Goal: Task Accomplishment & Management: Complete application form

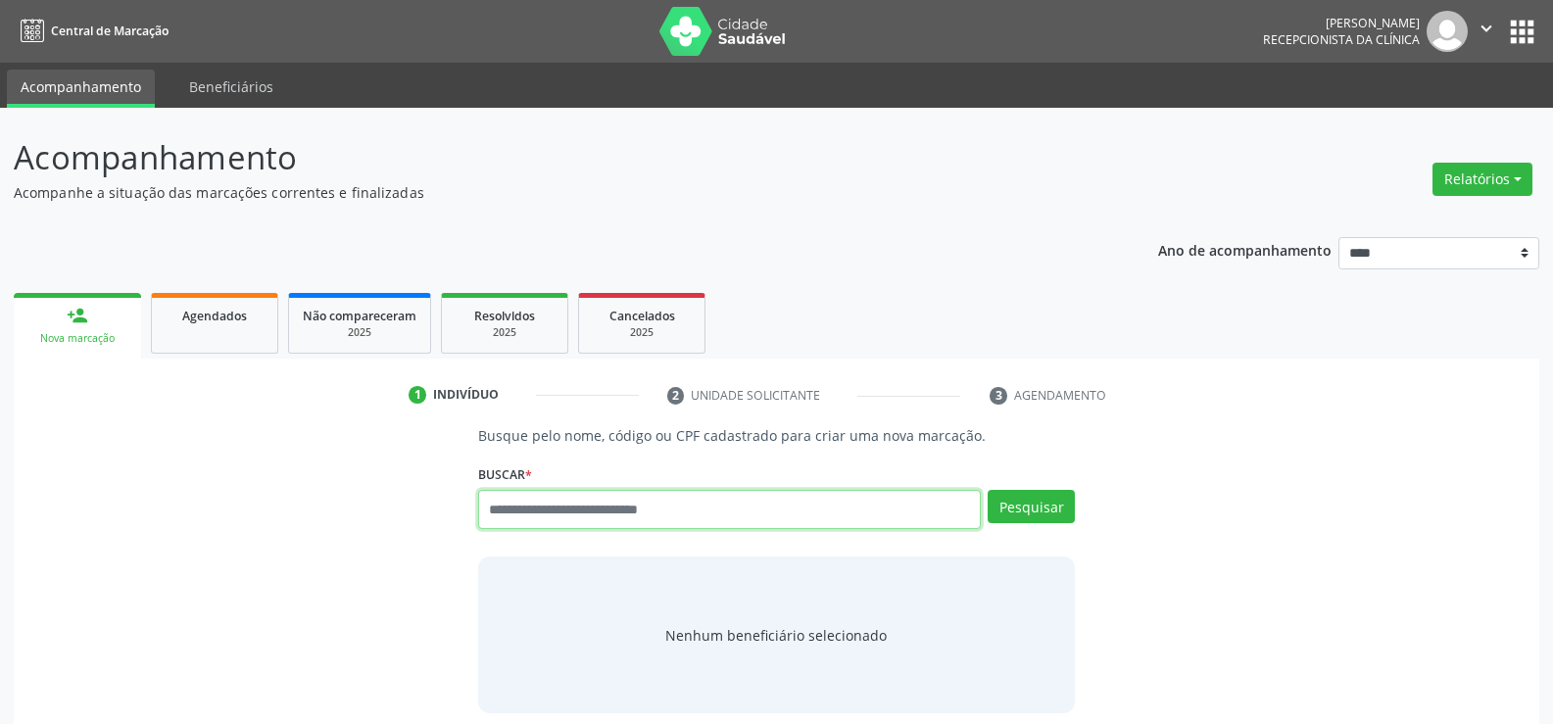
click at [606, 509] on input "text" at bounding box center [729, 509] width 503 height 39
type input "**********"
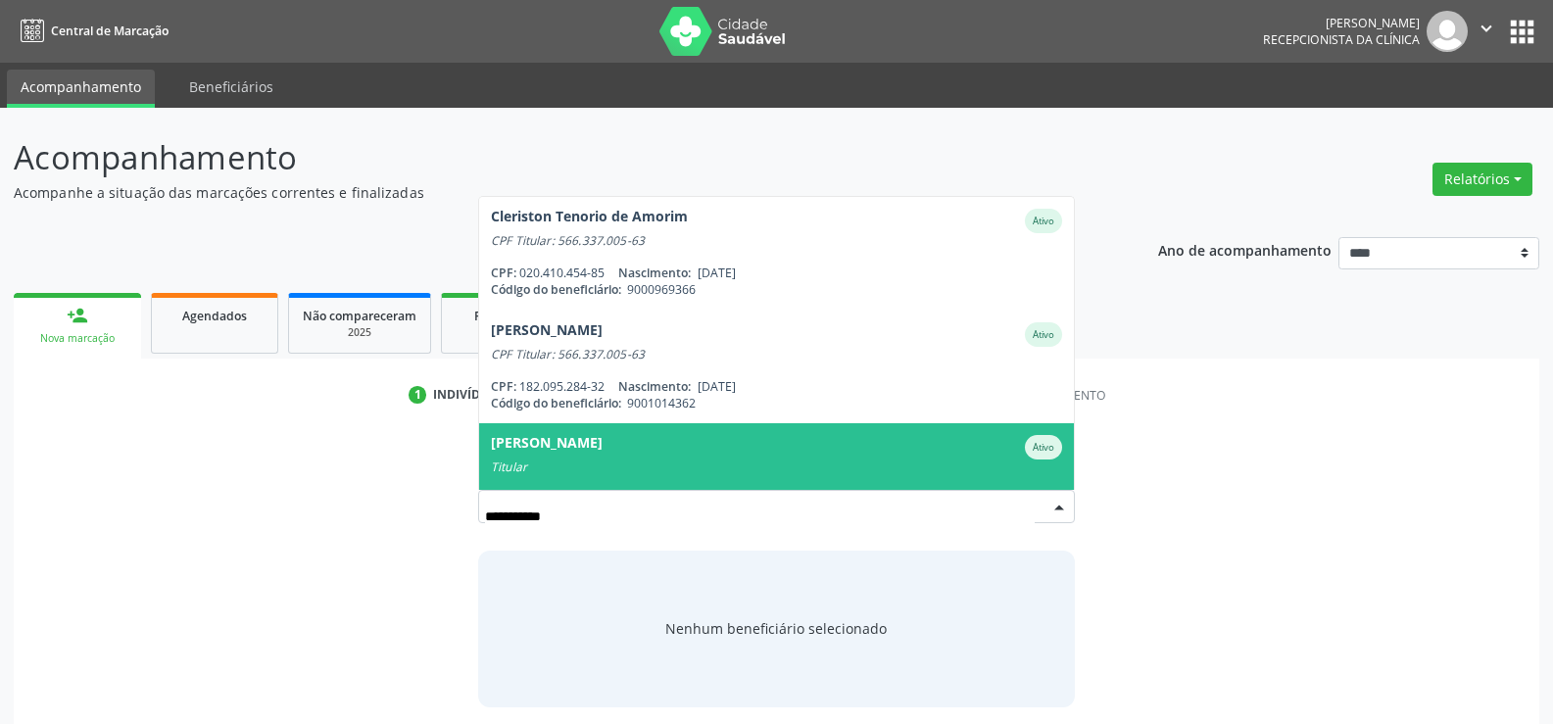
click at [577, 447] on div "Rosellani Ribeiro da Rocha Lima" at bounding box center [547, 447] width 112 height 24
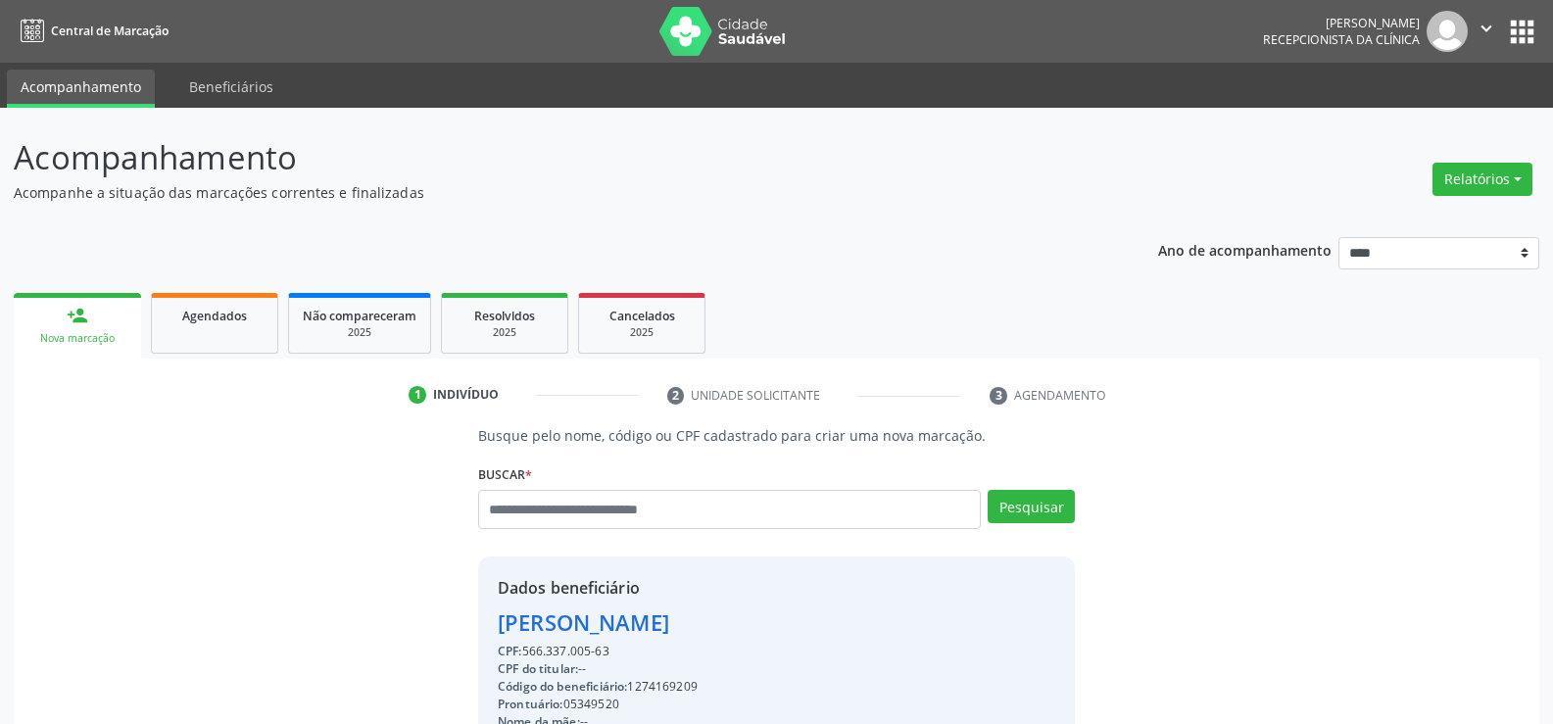
drag, startPoint x: 625, startPoint y: 654, endPoint x: 465, endPoint y: 610, distance: 166.7
click at [465, 610] on div "Busque pelo nome, código ou CPF cadastrado para criar uma nova marcação. Buscar…" at bounding box center [777, 679] width 624 height 508
copy div "Rosellani Ribeiro da Rocha Lima CPF: 566.337.005-63"
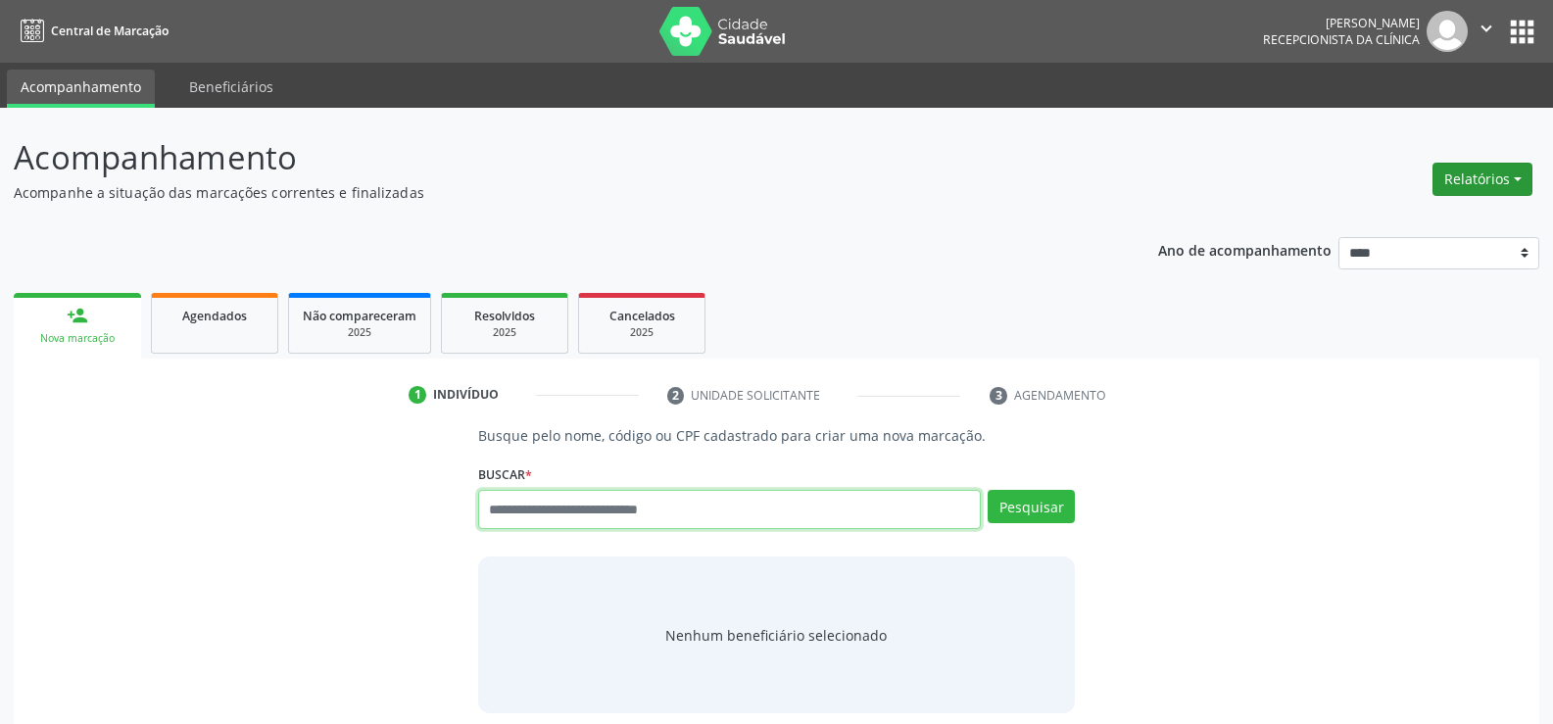
click at [1487, 191] on button "Relatórios" at bounding box center [1483, 179] width 100 height 33
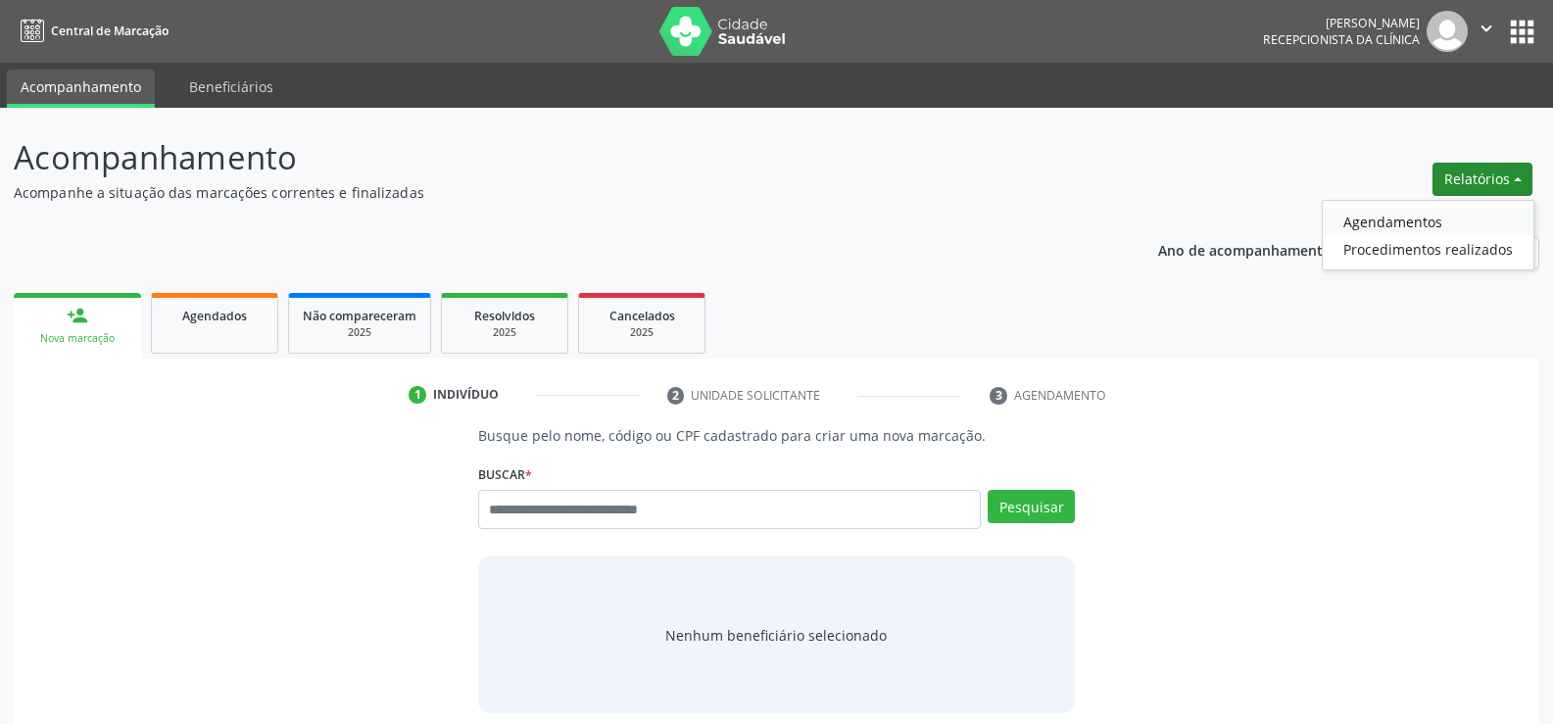
click at [1379, 225] on link "Agendamentos" at bounding box center [1428, 221] width 211 height 27
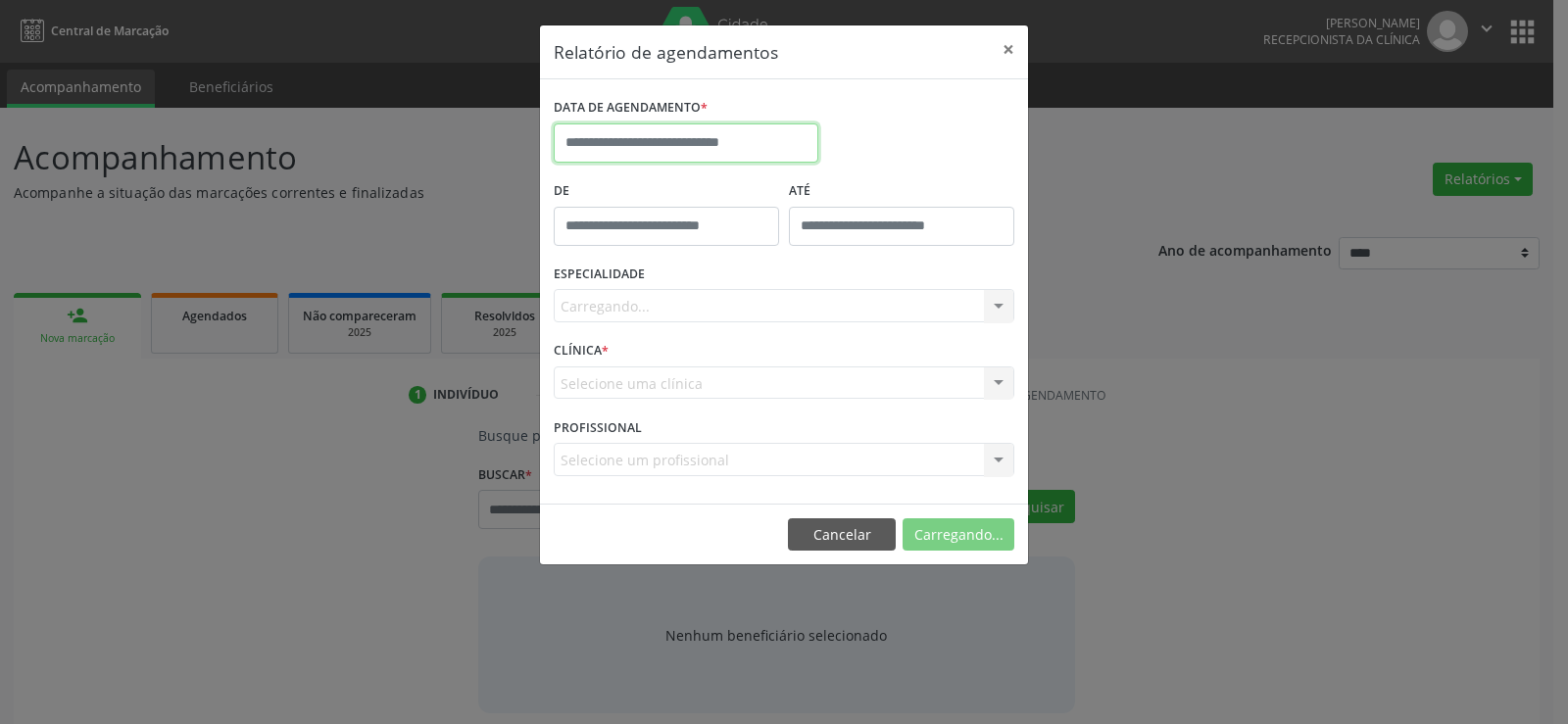
click at [625, 144] on input "text" at bounding box center [686, 142] width 265 height 39
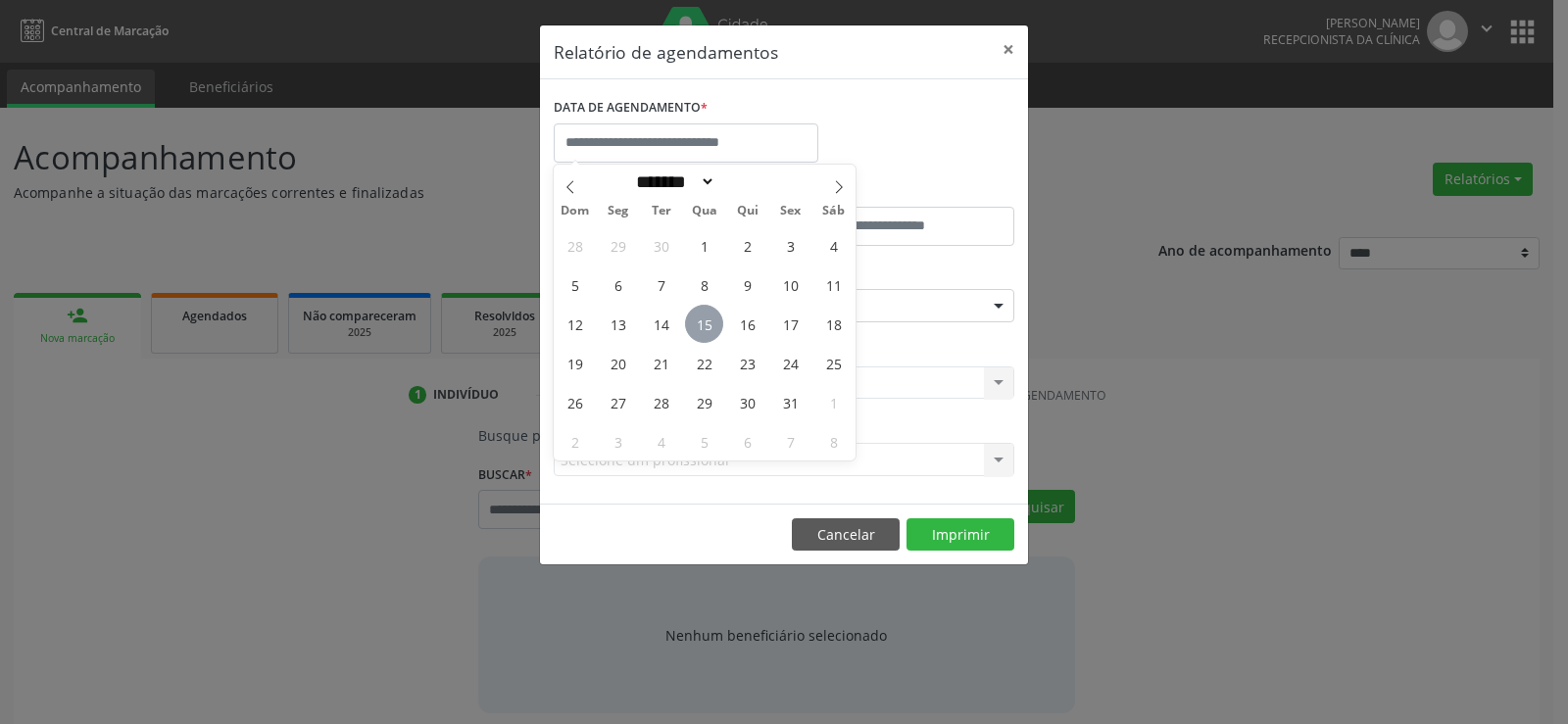
click at [698, 325] on span "15" at bounding box center [704, 324] width 38 height 38
type input "**********"
click at [698, 325] on span "15" at bounding box center [704, 324] width 38 height 38
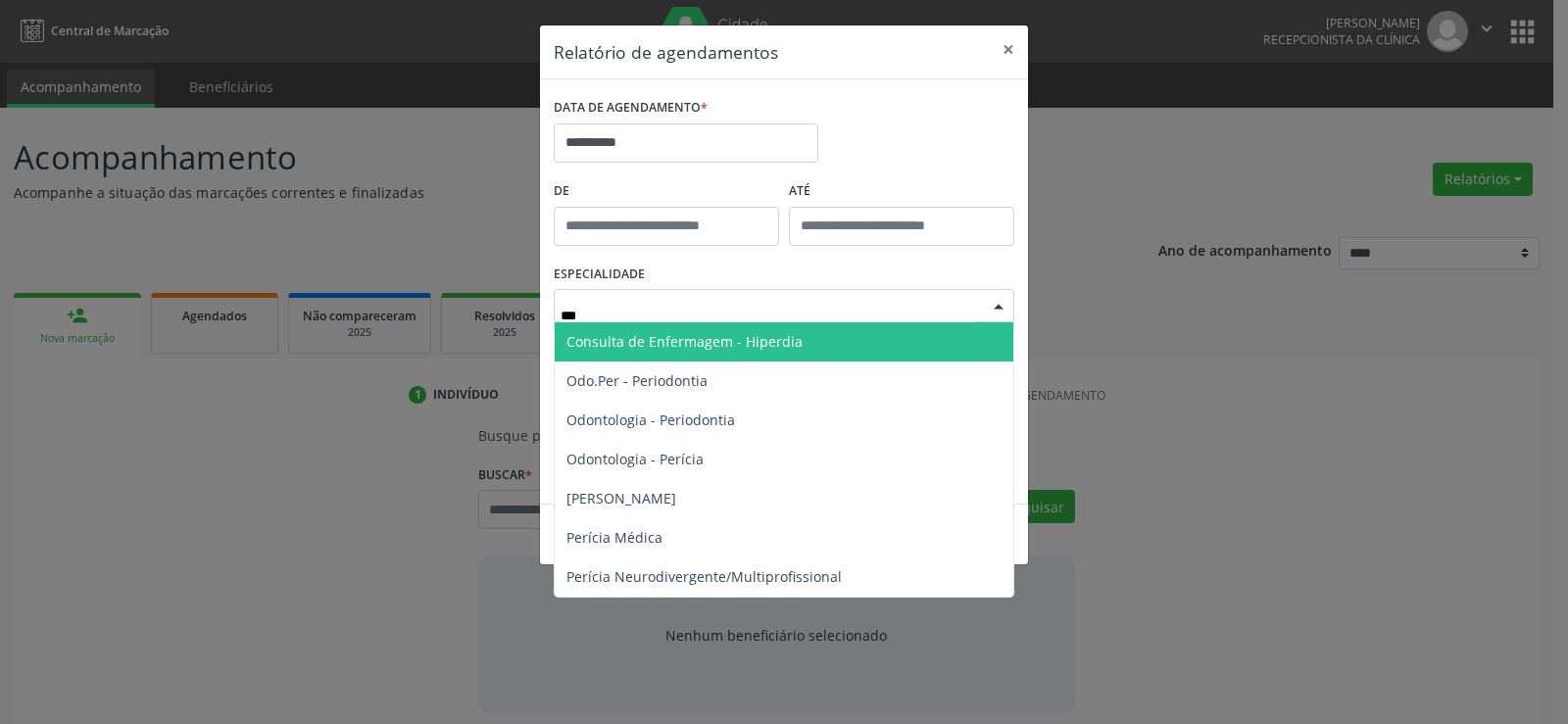
type input "****"
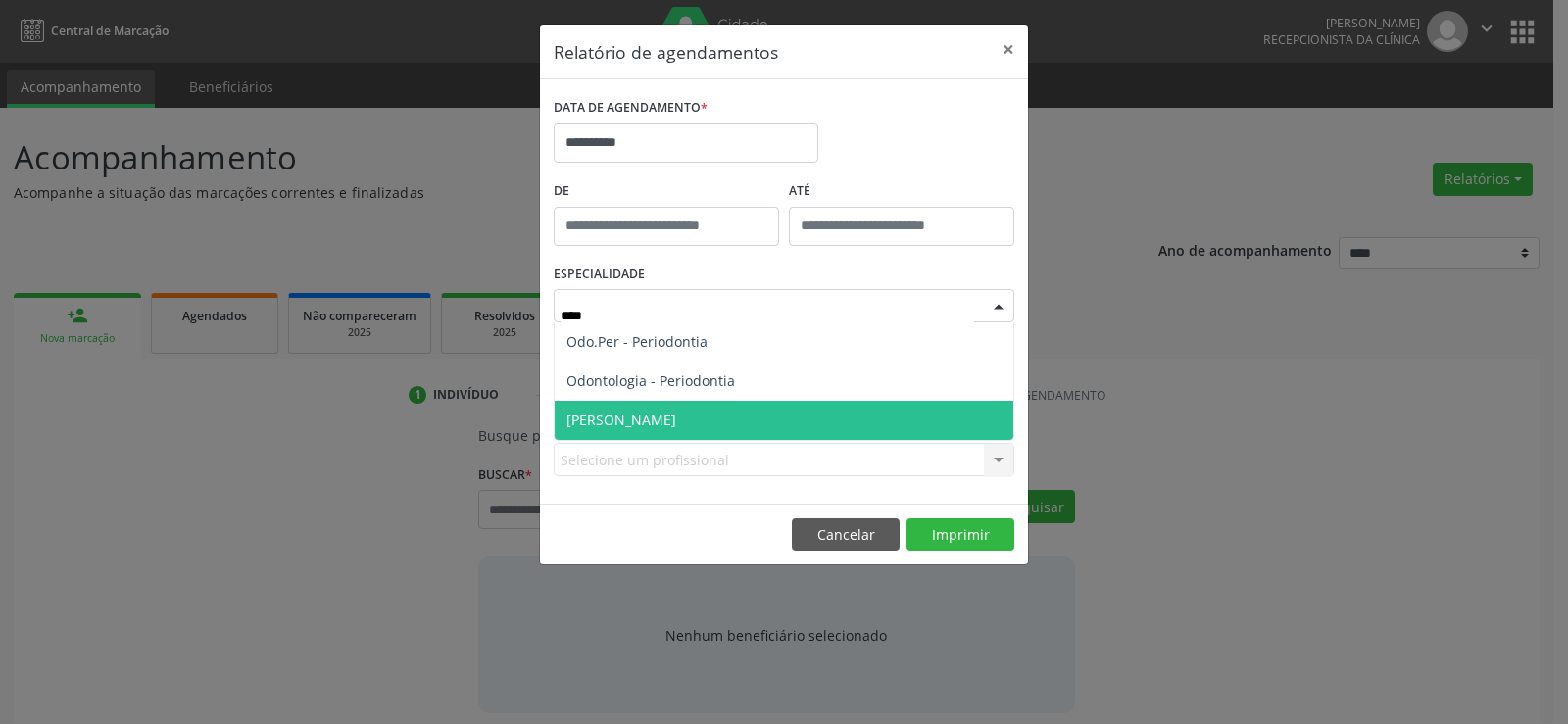
click at [676, 414] on span "[PERSON_NAME]" at bounding box center [621, 420] width 110 height 19
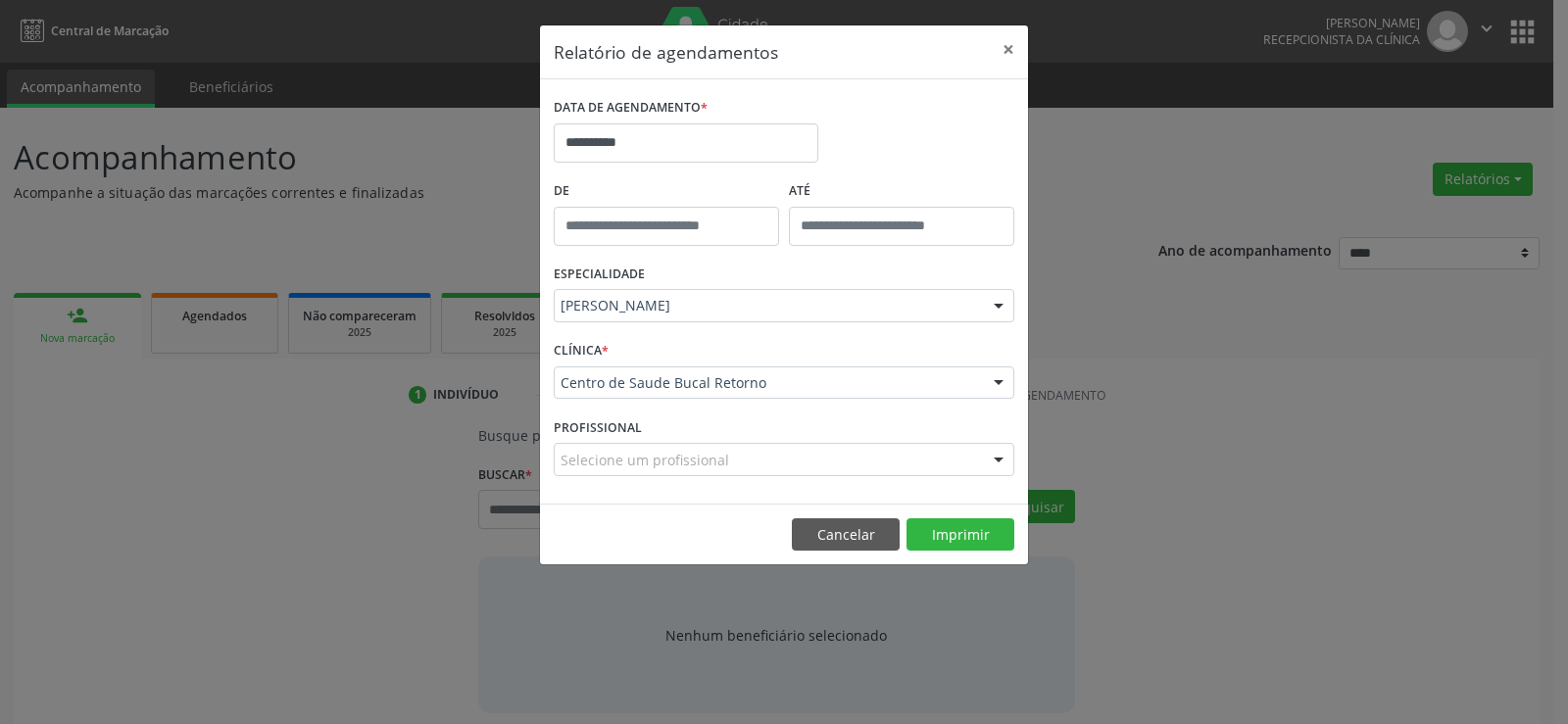
click at [900, 518] on footer "Cancelar Imprimir" at bounding box center [784, 535] width 488 height 62
click at [917, 528] on button "Imprimir" at bounding box center [960, 534] width 108 height 33
click at [998, 43] on button "×" at bounding box center [1008, 49] width 39 height 48
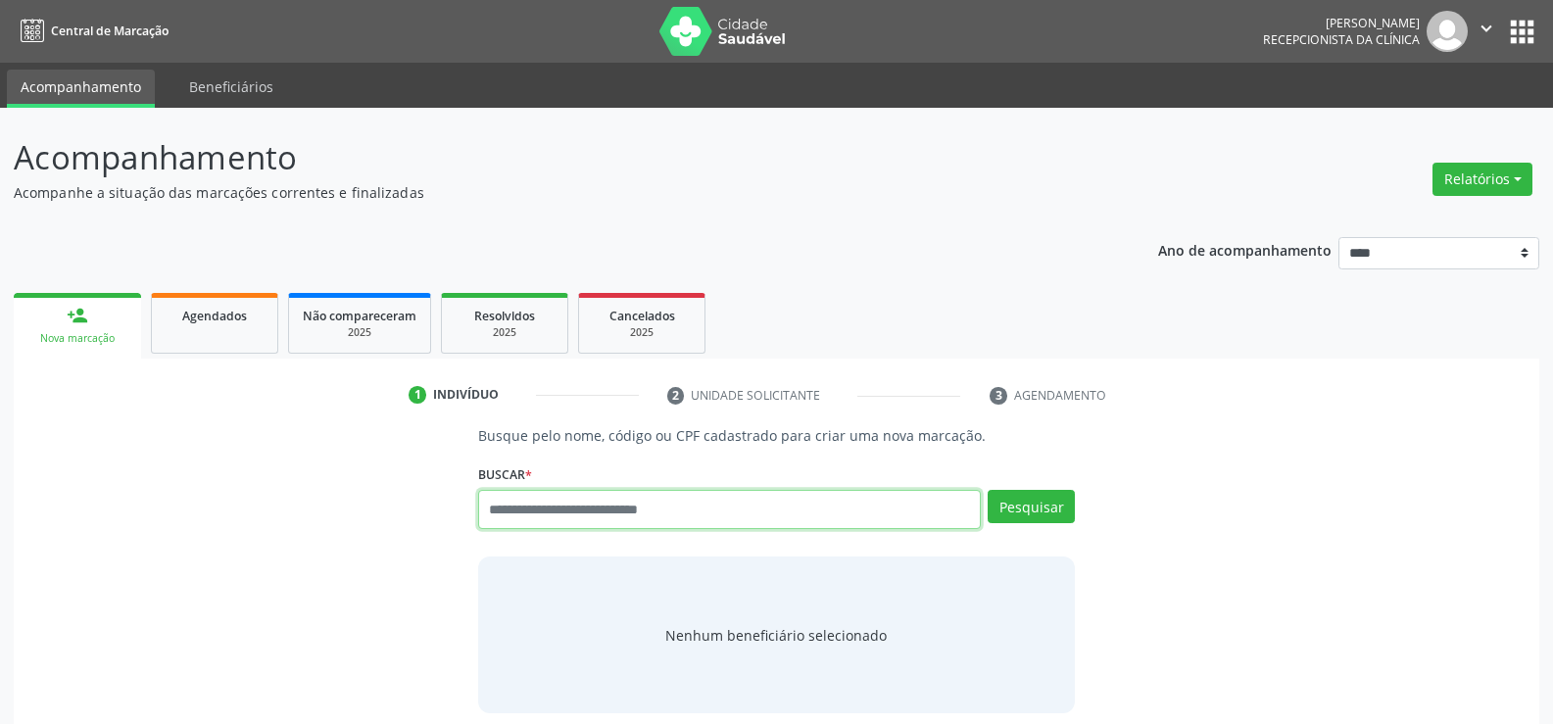
click at [643, 522] on input "text" at bounding box center [729, 509] width 503 height 39
paste input "**********"
type input "**********"
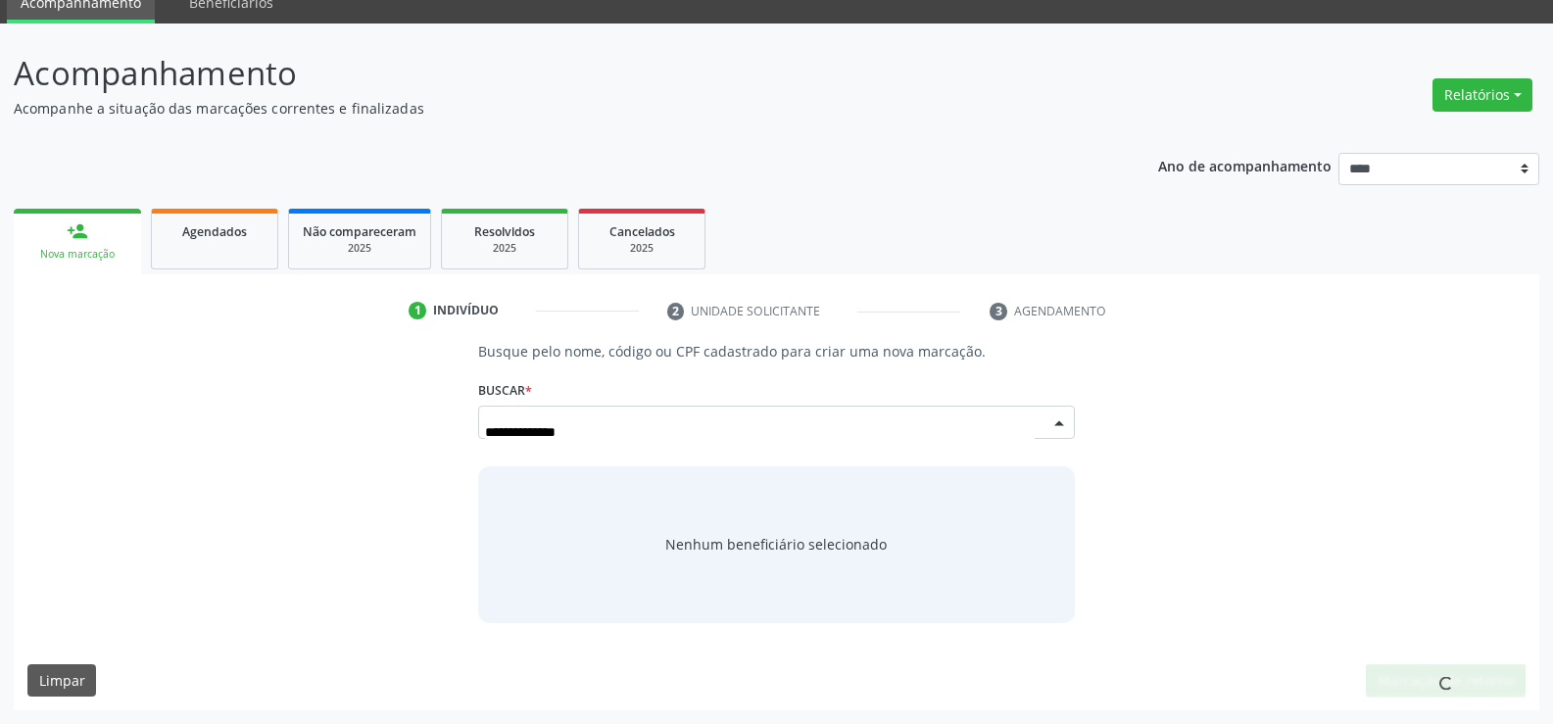
scroll to position [84, 0]
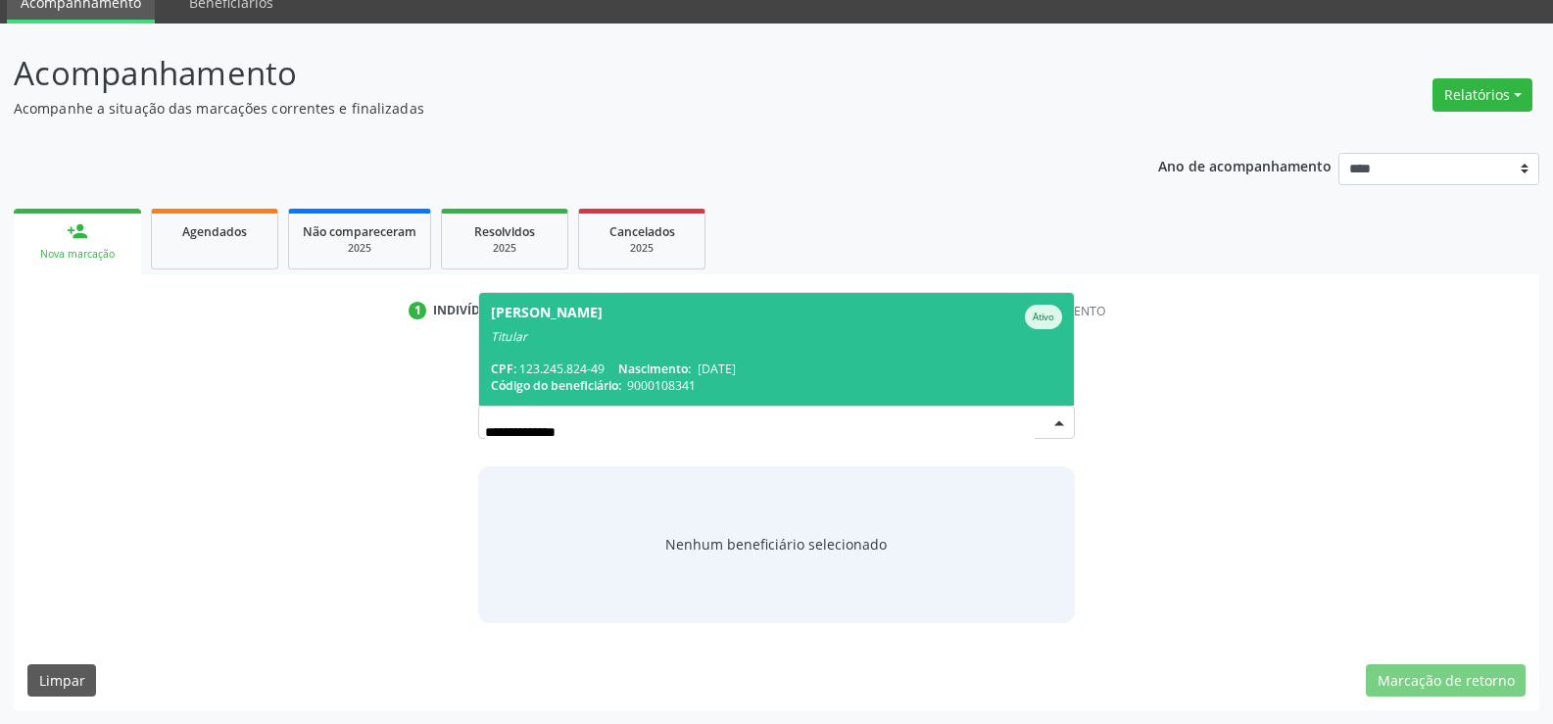
click at [633, 359] on span "[PERSON_NAME] Ativo Titular CPF: 123.245.824-49 Nascimento: [DATE] Código do be…" at bounding box center [776, 349] width 595 height 113
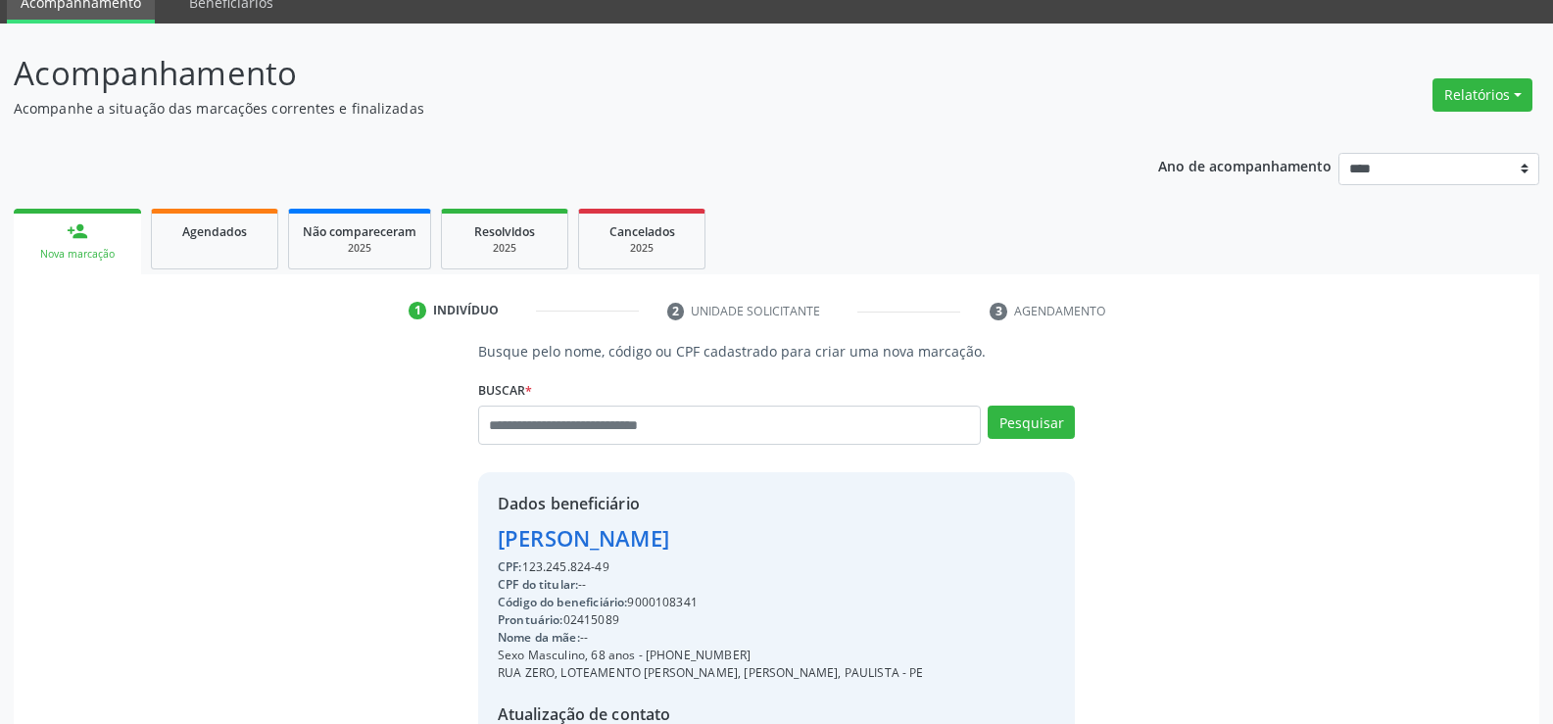
drag, startPoint x: 501, startPoint y: 539, endPoint x: 835, endPoint y: 534, distance: 334.2
click at [835, 534] on div "Dados beneficiário [PERSON_NAME] CPF: 123.245.824-49 CPF do titular: -- Código …" at bounding box center [776, 660] width 597 height 376
copy div "[PERSON_NAME]"
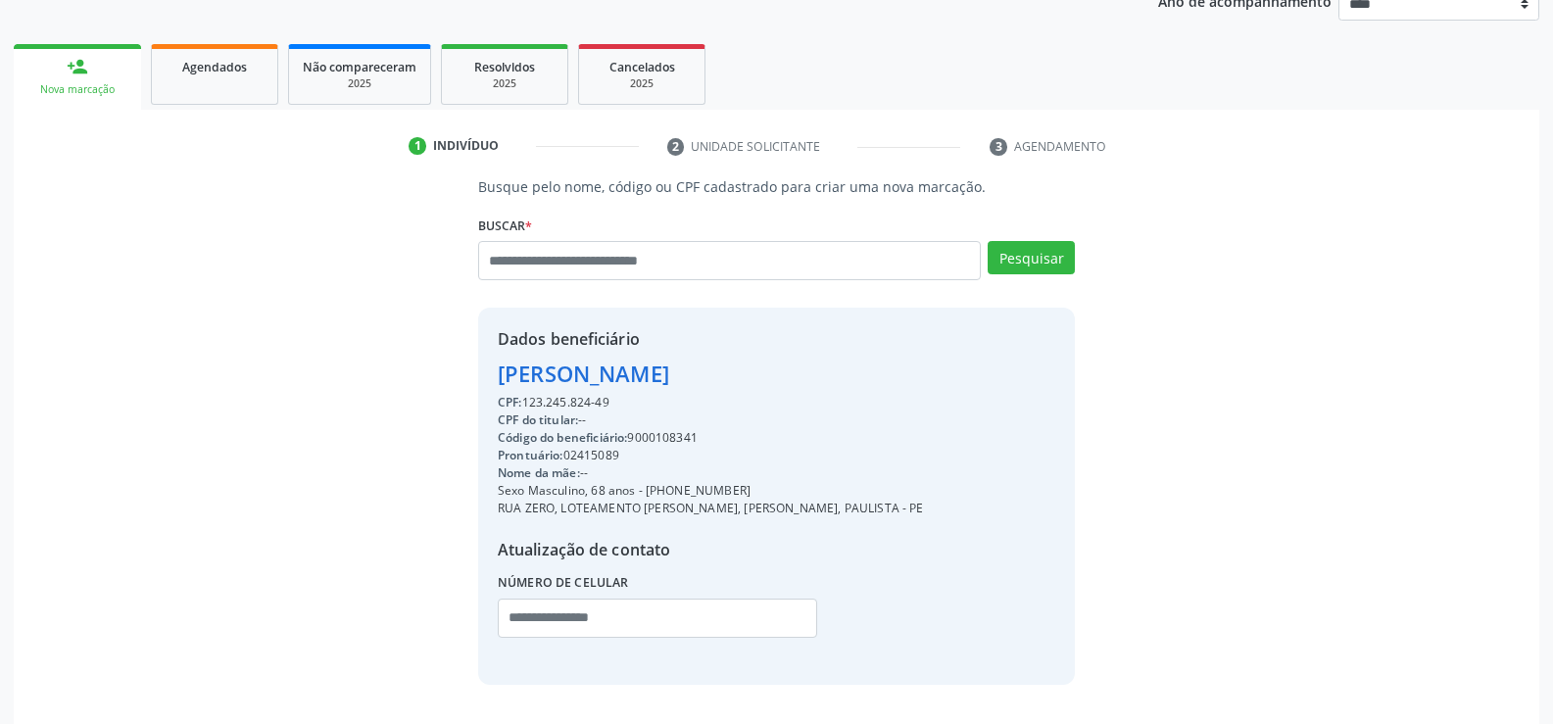
scroll to position [280, 0]
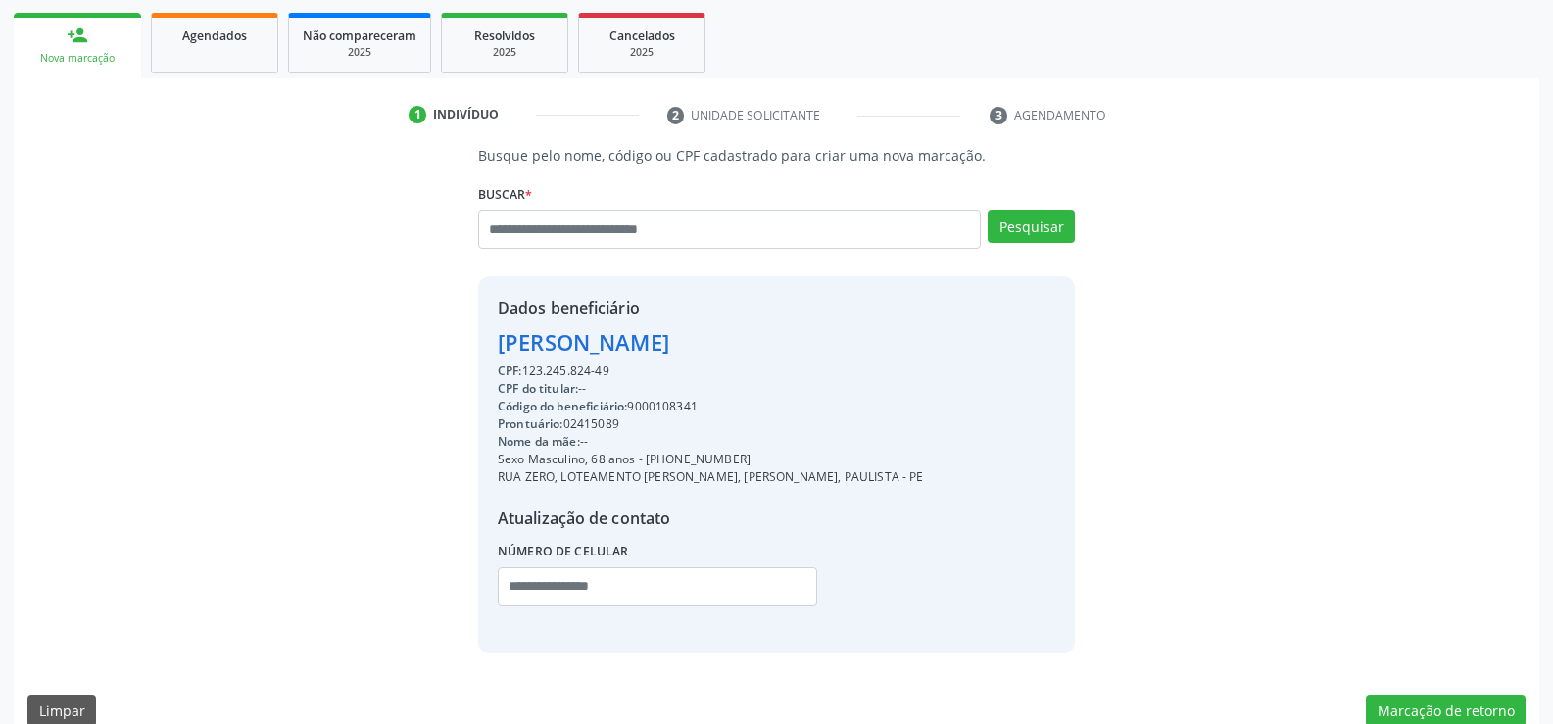
drag, startPoint x: 668, startPoint y: 460, endPoint x: 816, endPoint y: 460, distance: 148.0
click at [816, 460] on div "Sexo Masculino, 68 anos - [PHONE_NUMBER]" at bounding box center [711, 460] width 426 height 18
copy div "98620-2391"
click at [686, 233] on input "text" at bounding box center [729, 229] width 503 height 39
paste input "**********"
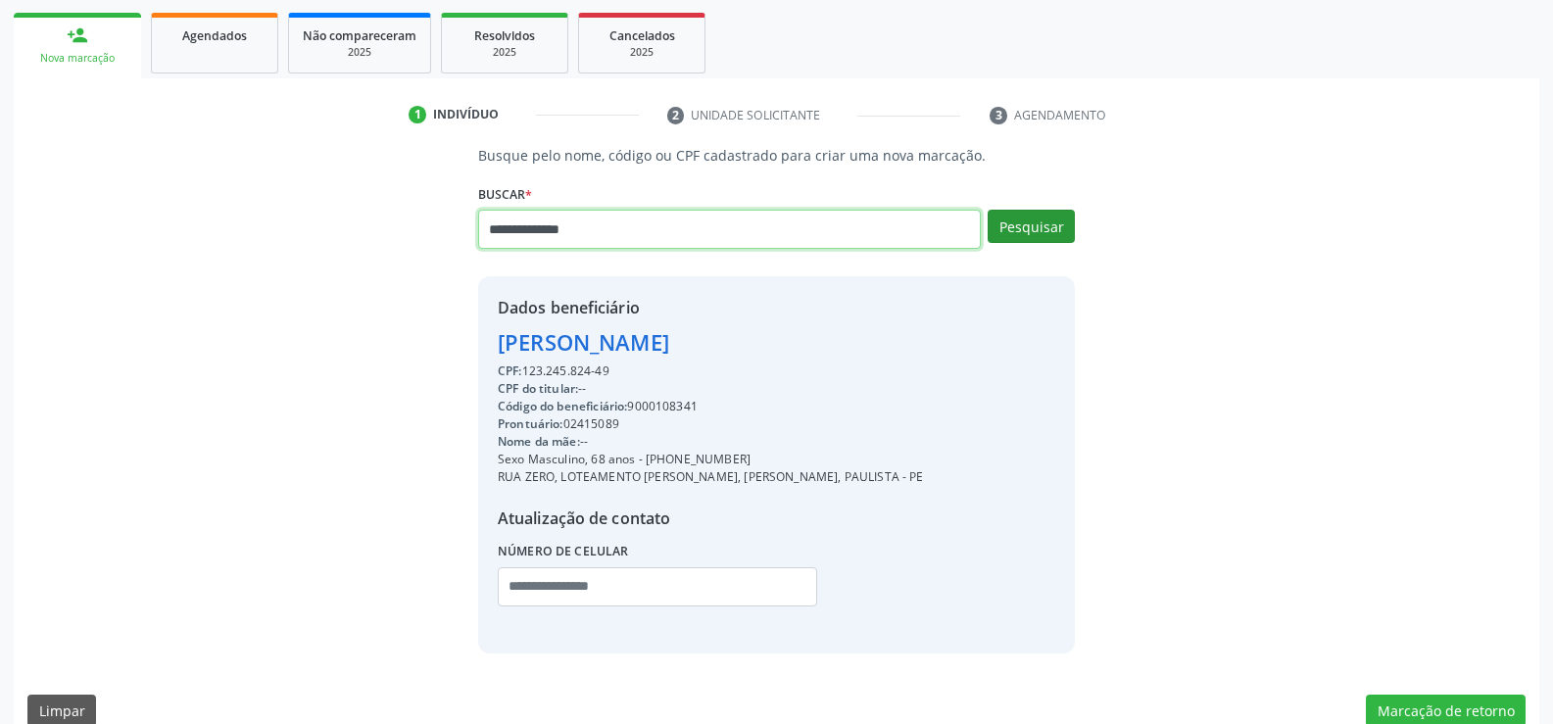
type input "**********"
click at [1041, 220] on button "Pesquisar" at bounding box center [1031, 226] width 87 height 33
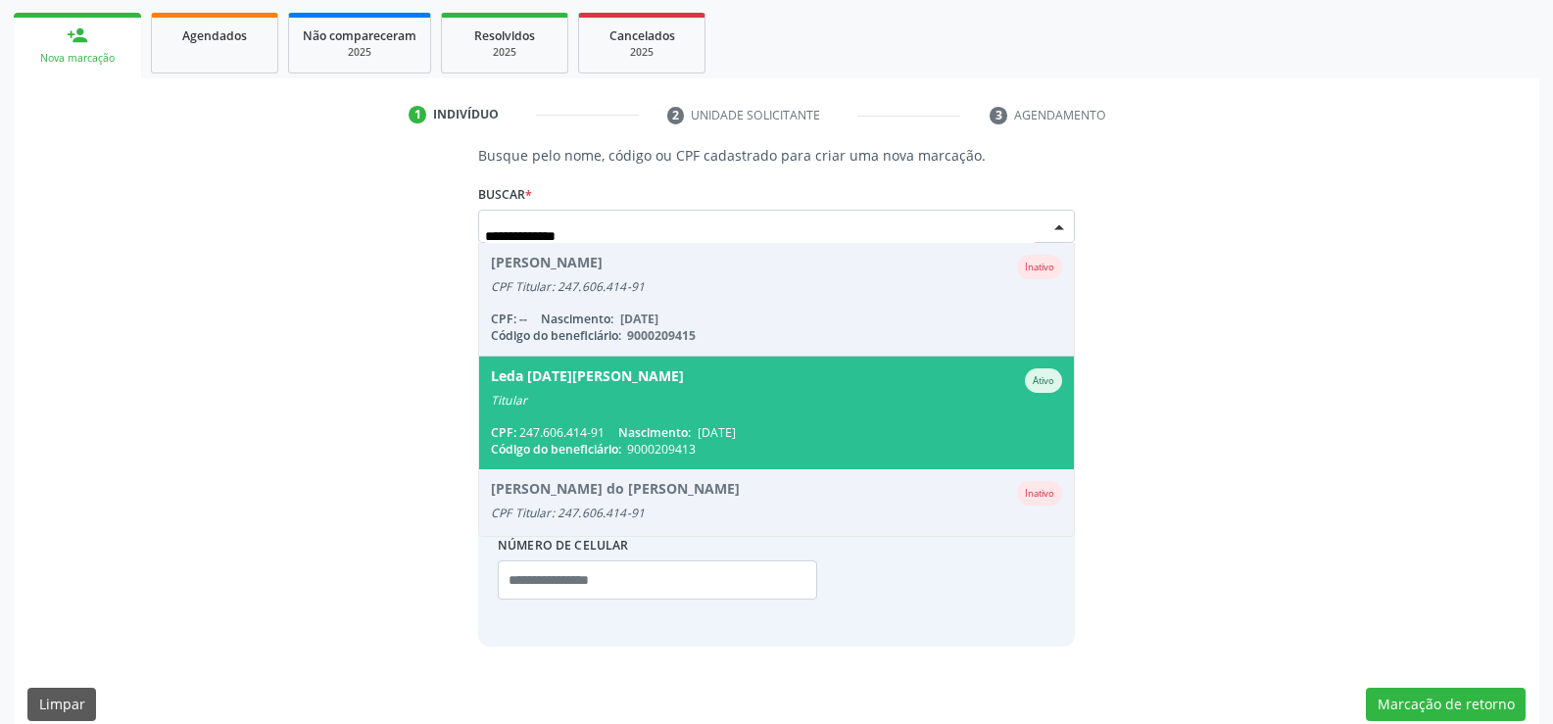
click at [793, 406] on div "Titular" at bounding box center [776, 401] width 571 height 16
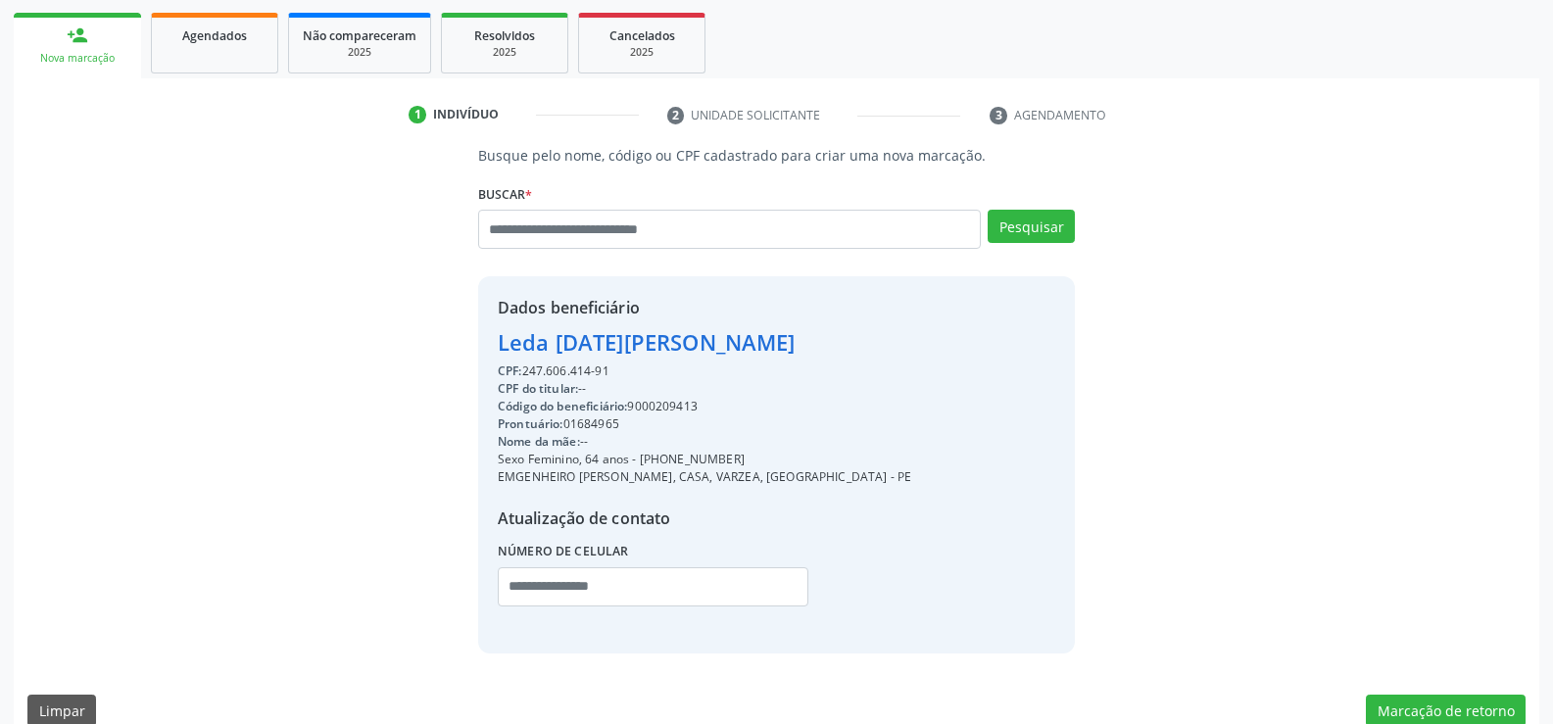
drag, startPoint x: 498, startPoint y: 348, endPoint x: 852, endPoint y: 337, distance: 353.9
click at [852, 337] on div "Leda [DATE][PERSON_NAME]" at bounding box center [705, 342] width 414 height 32
copy div "Leda [DATE][PERSON_NAME]"
click at [667, 458] on div "Sexo Feminino, 64 anos - [PHONE_NUMBER]" at bounding box center [705, 460] width 414 height 18
drag, startPoint x: 665, startPoint y: 459, endPoint x: 789, endPoint y: 458, distance: 123.5
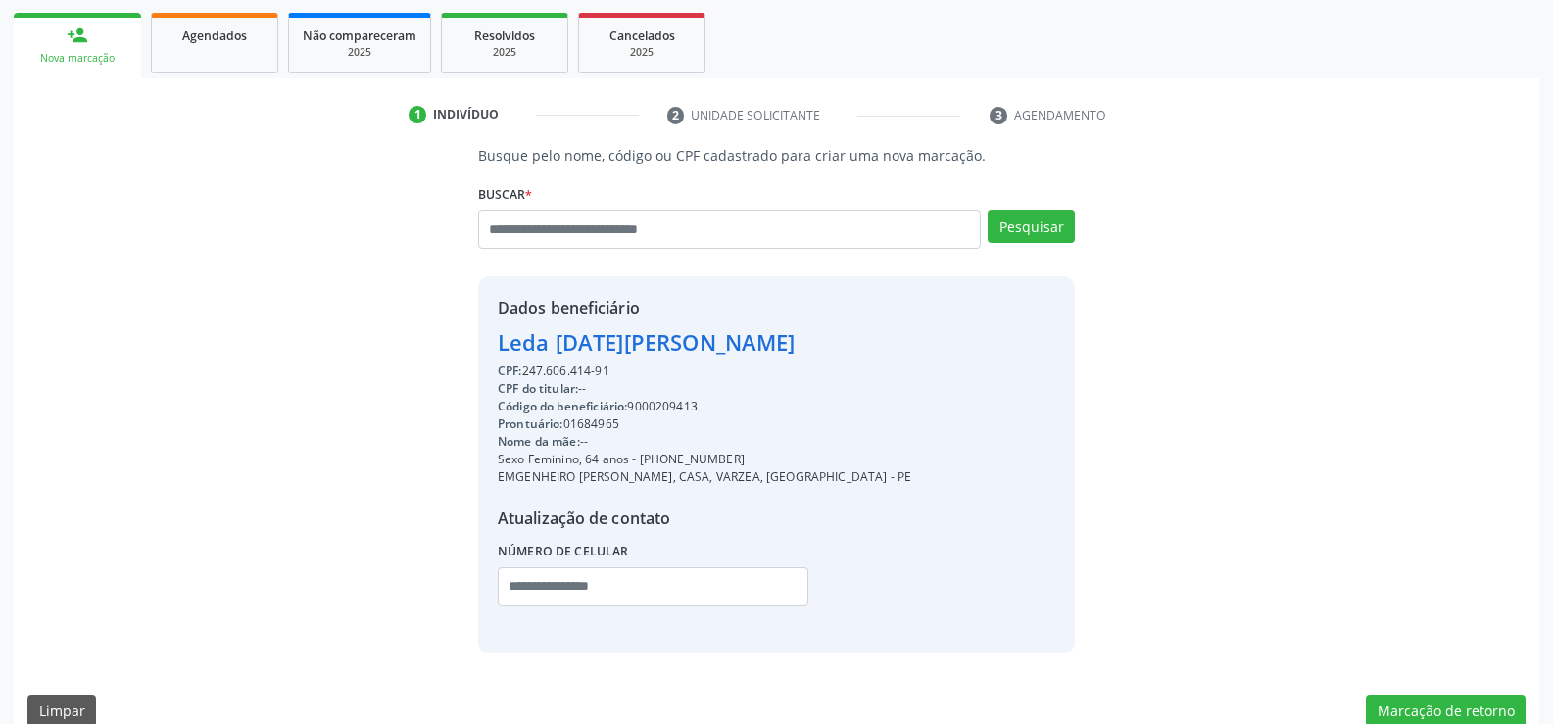
click at [789, 458] on div "Sexo Feminino, 64 anos - [PHONE_NUMBER]" at bounding box center [705, 460] width 414 height 18
copy div "99903-5583"
click at [612, 232] on input "text" at bounding box center [729, 229] width 503 height 39
type input "**********"
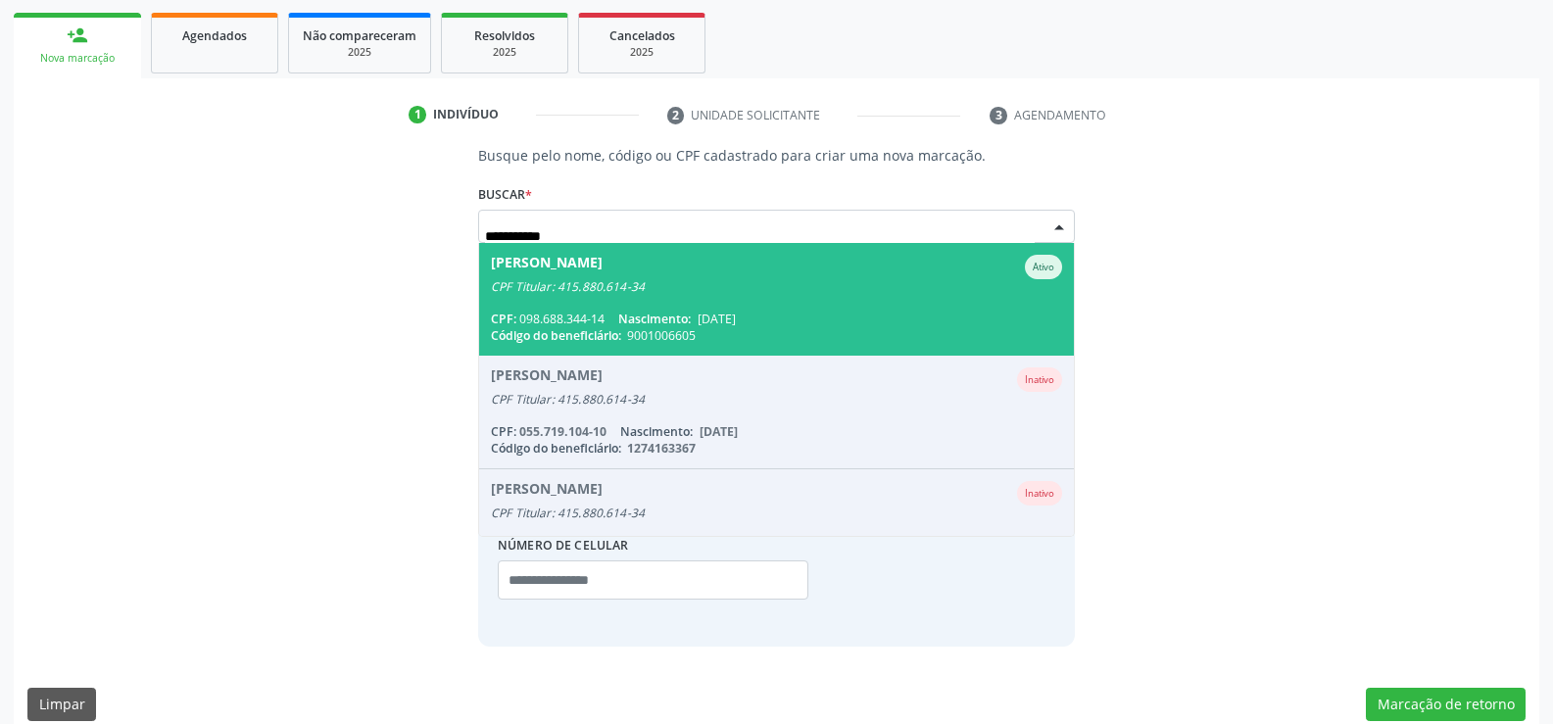
click at [603, 261] on div "[PERSON_NAME]" at bounding box center [547, 267] width 112 height 24
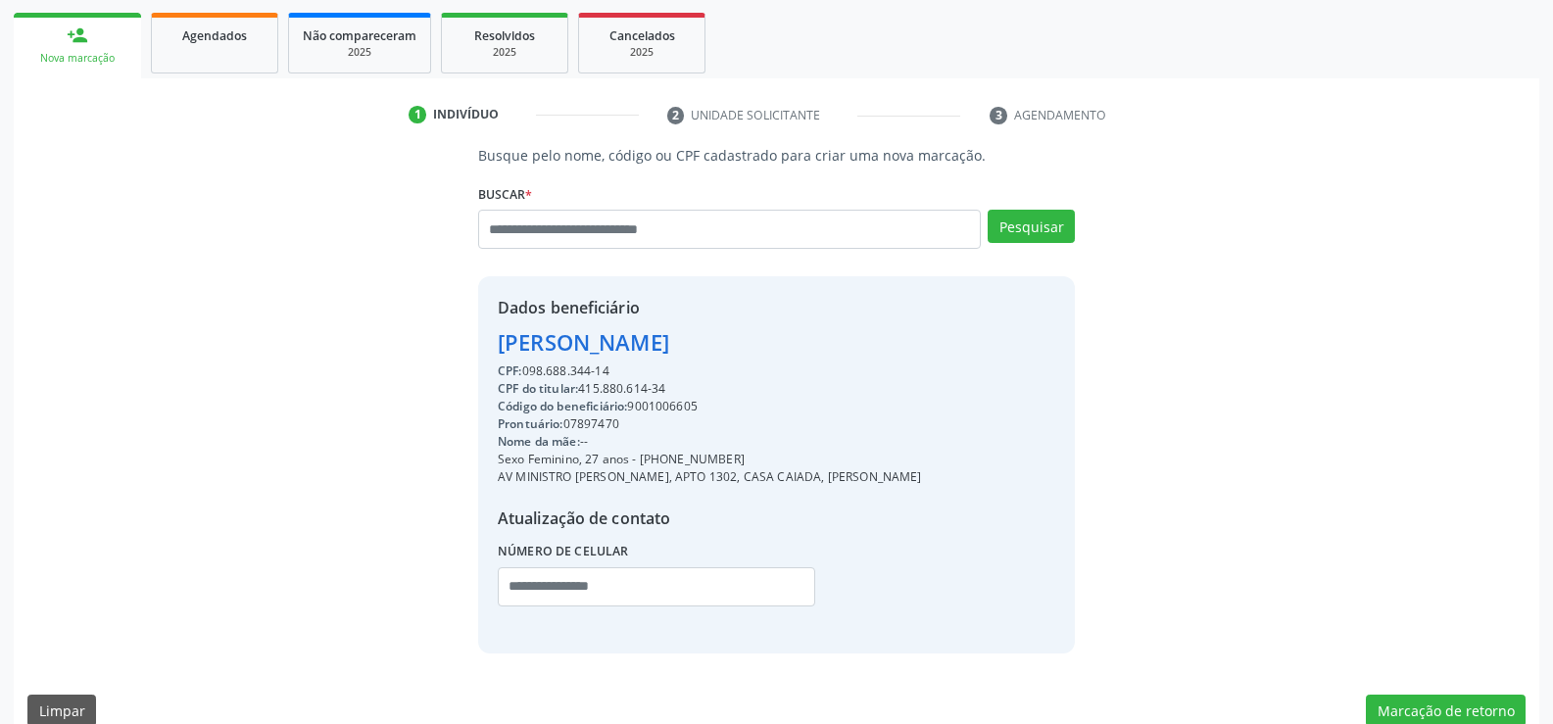
drag, startPoint x: 500, startPoint y: 340, endPoint x: 908, endPoint y: 333, distance: 408.7
click at [908, 333] on div "Dados beneficiário [PERSON_NAME] CPF: 098.688.344-14 CPF do titular: 415.880.61…" at bounding box center [776, 464] width 597 height 376
copy div "[PERSON_NAME]"
click at [205, 33] on span "Agendados" at bounding box center [214, 35] width 65 height 17
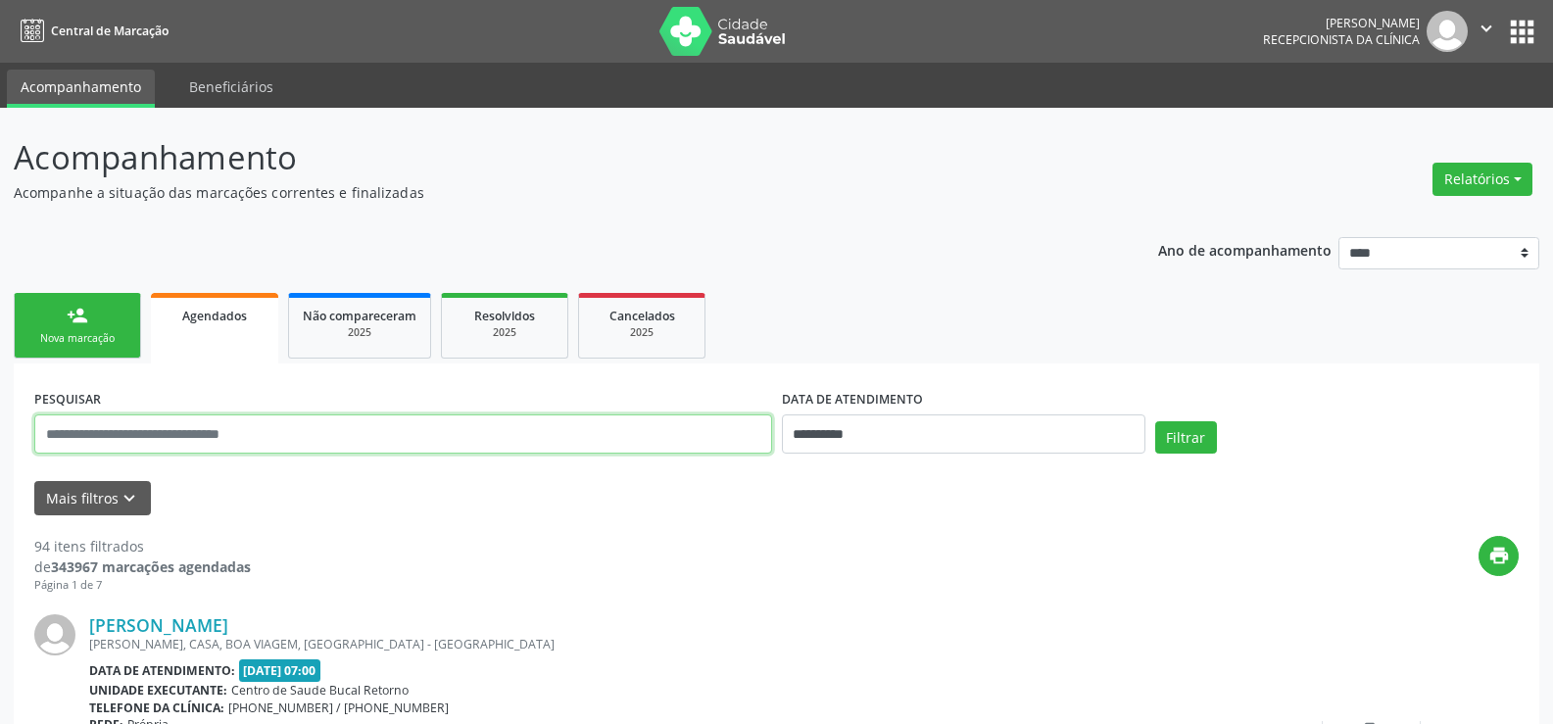
click at [171, 442] on input "text" at bounding box center [403, 434] width 738 height 39
paste input "**********"
type input "**********"
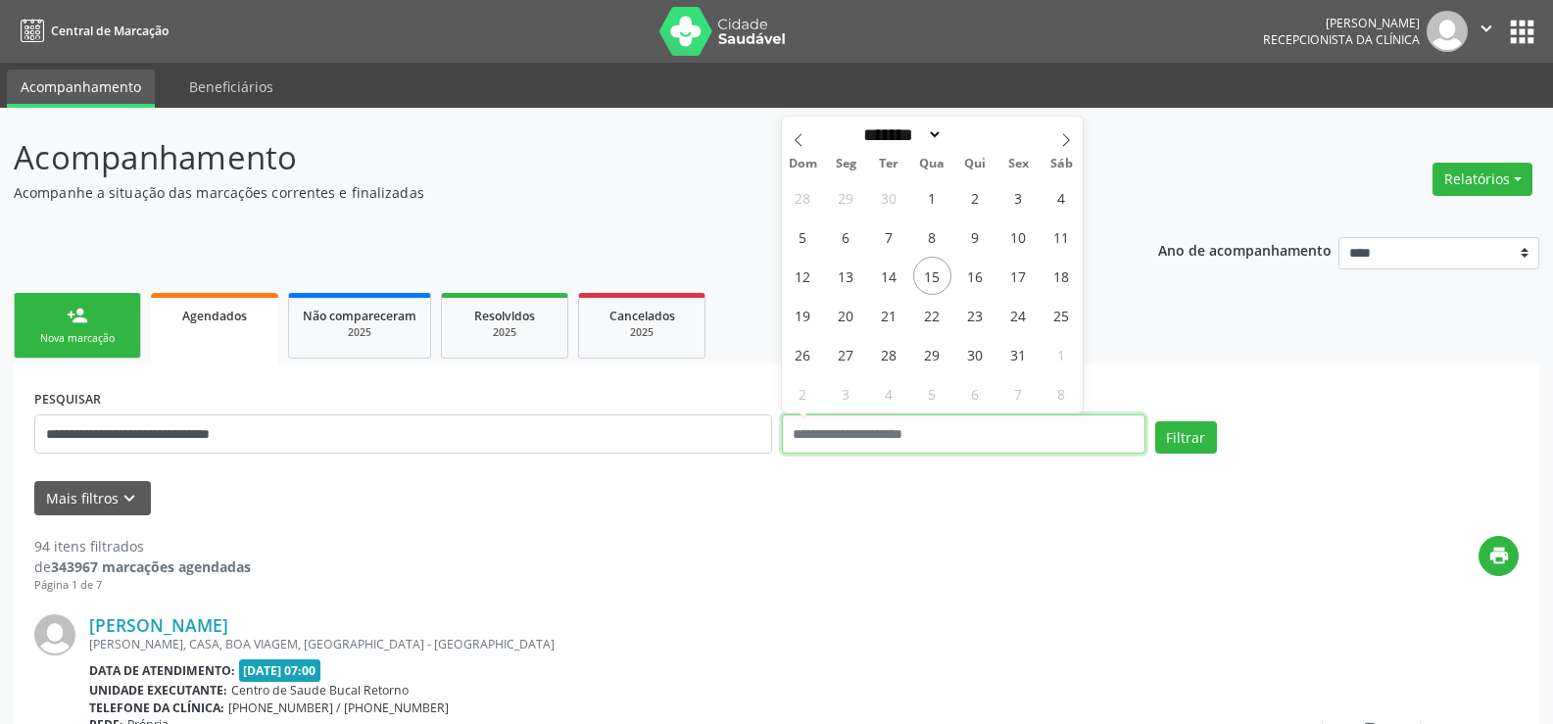
click at [1155, 421] on button "Filtrar" at bounding box center [1186, 437] width 62 height 33
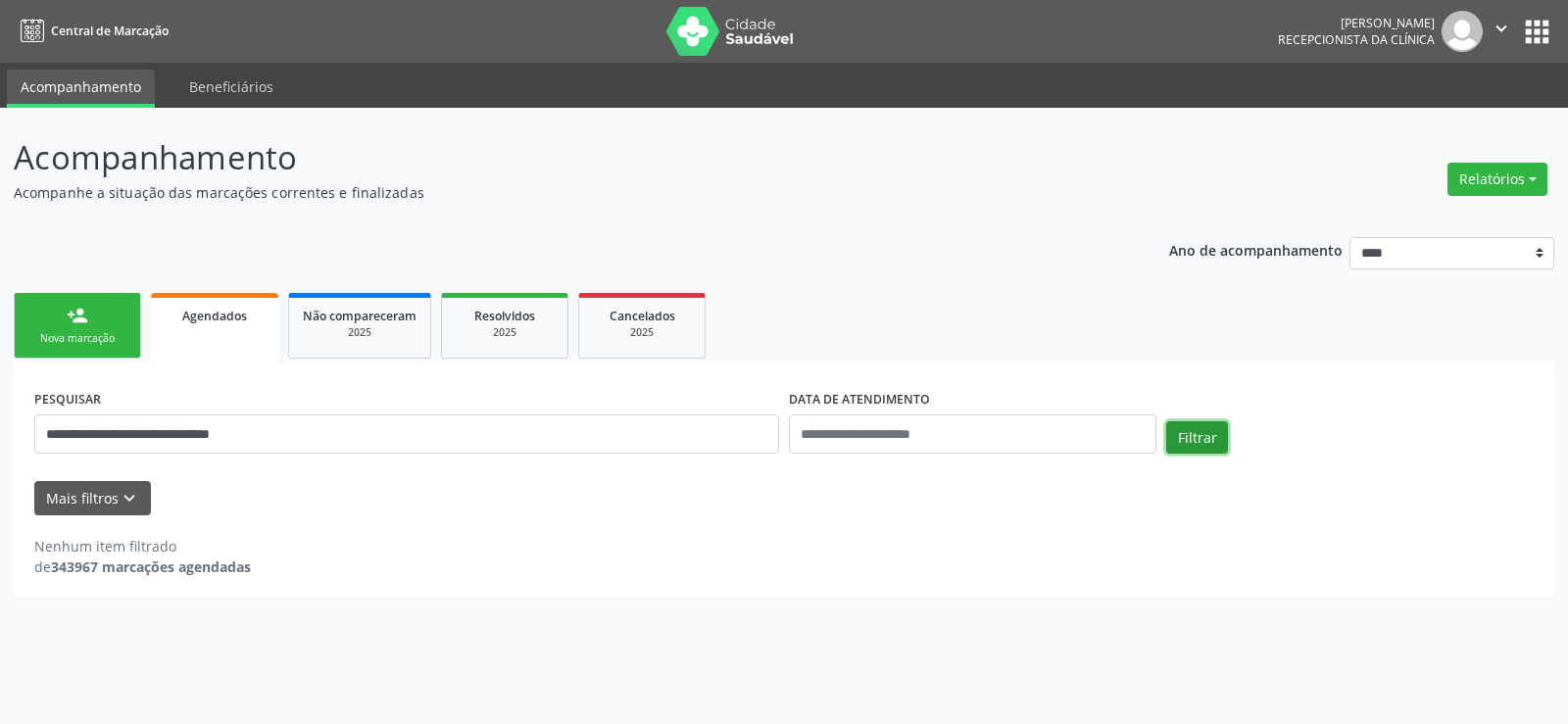
click at [1203, 444] on button "Filtrar" at bounding box center [1197, 437] width 62 height 33
click at [55, 317] on link "person_add Nova marcação" at bounding box center [77, 326] width 127 height 66
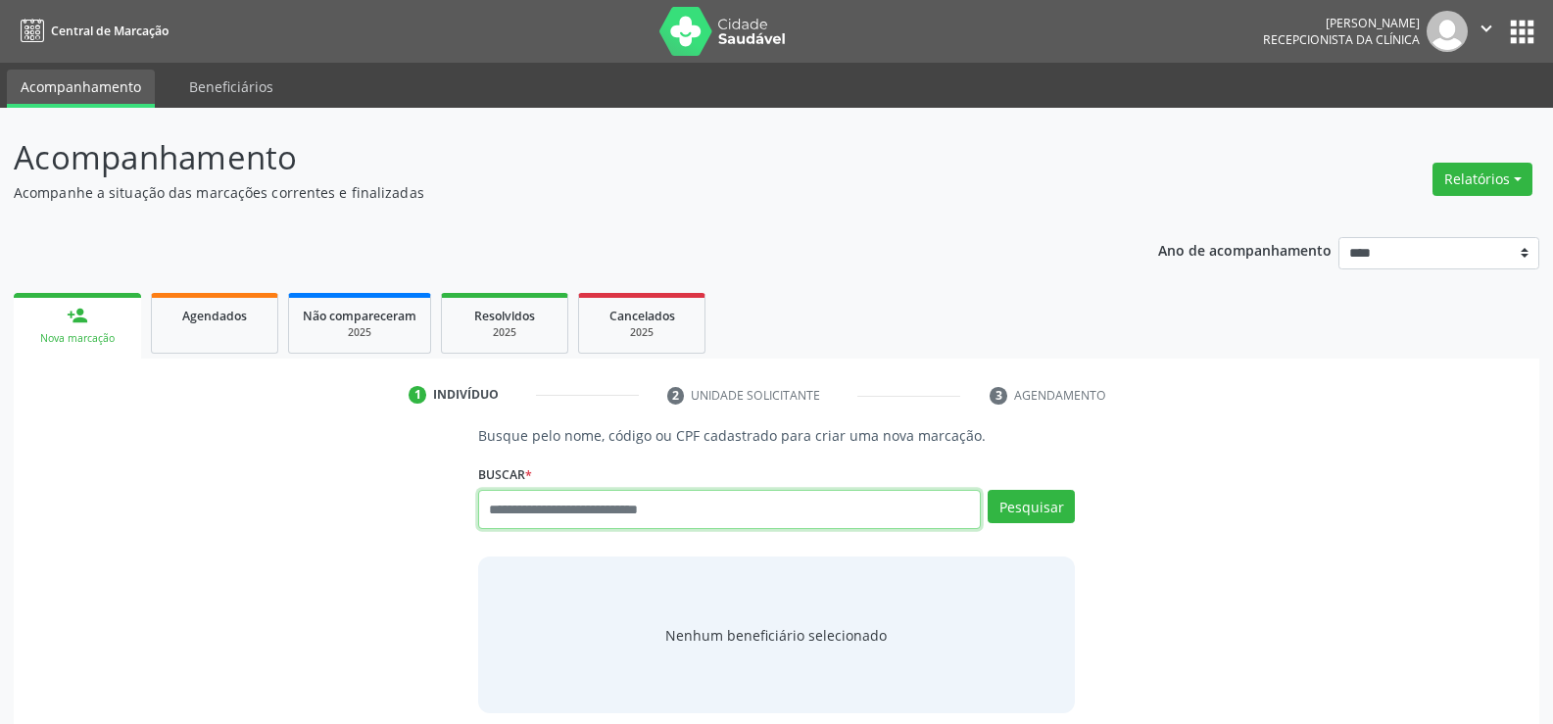
click at [552, 518] on input "text" at bounding box center [729, 509] width 503 height 39
paste input "**********"
type input "**********"
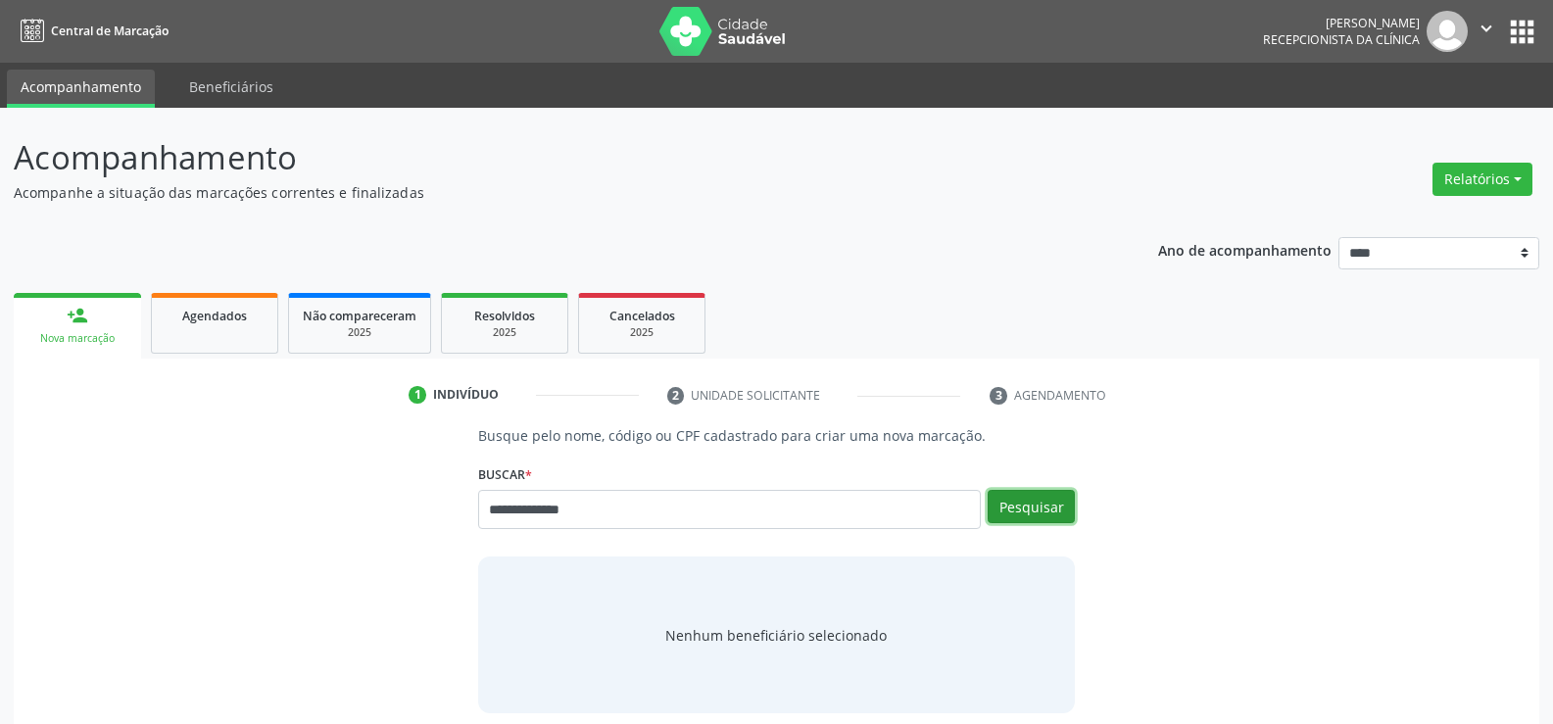
click at [1025, 510] on button "Pesquisar" at bounding box center [1031, 506] width 87 height 33
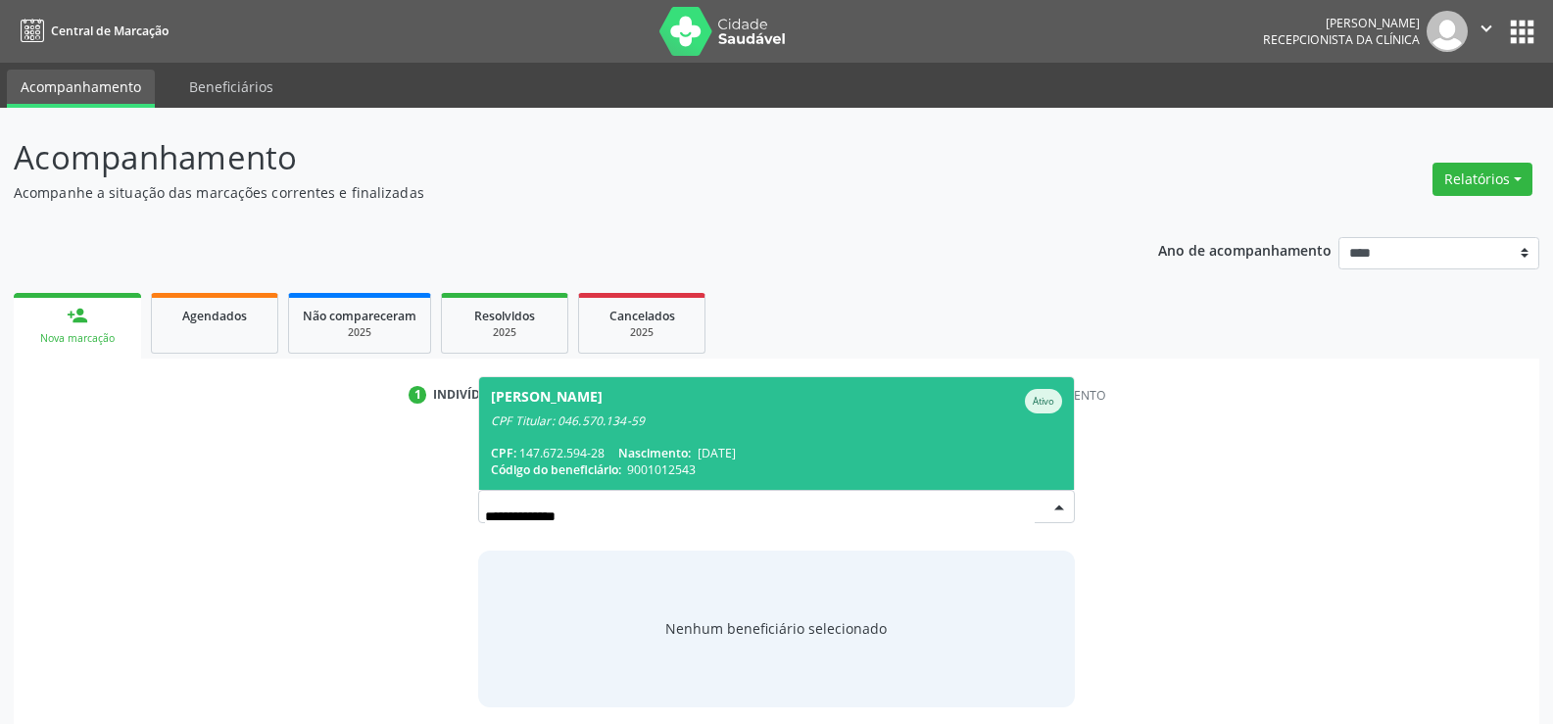
click at [789, 438] on span "[PERSON_NAME] CPF Titular: 046.570.134-59 CPF: 147.672.594-28 Nascimento: [DATE…" at bounding box center [776, 433] width 595 height 113
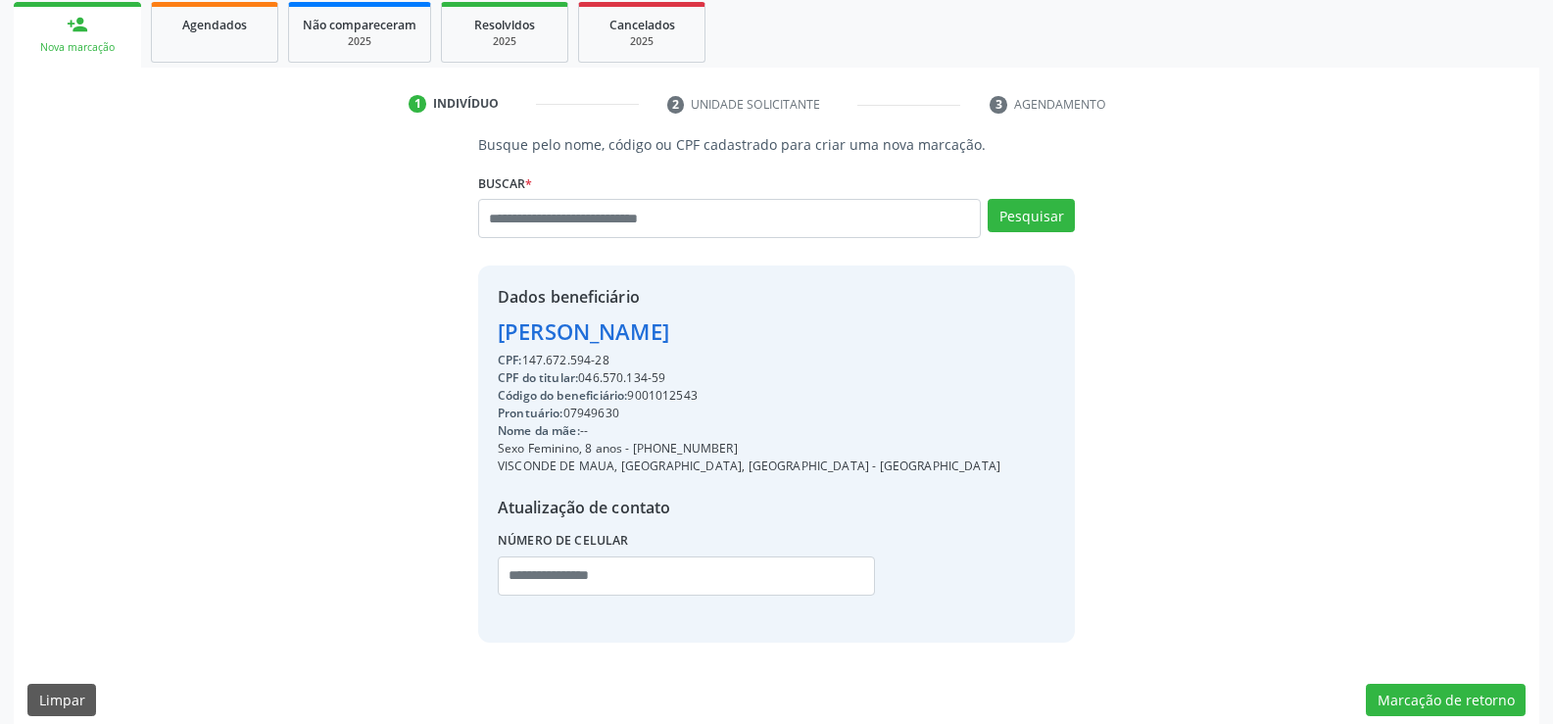
scroll to position [311, 0]
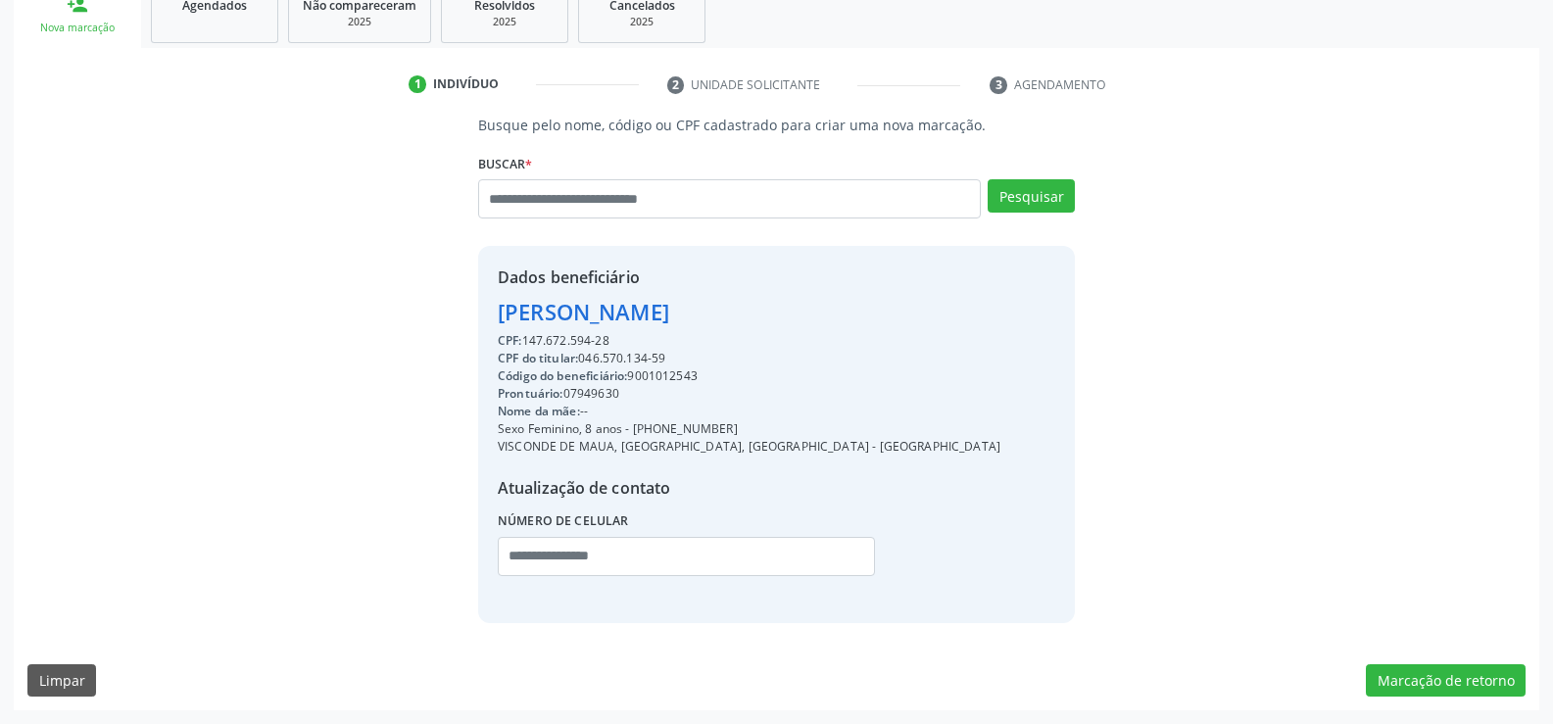
drag, startPoint x: 498, startPoint y: 310, endPoint x: 978, endPoint y: 315, distance: 480.2
click at [978, 315] on div "Dados beneficiário [PERSON_NAME] CPF: 147.672.594-28 CPF do titular: 046.570.13…" at bounding box center [776, 434] width 597 height 376
copy div "[PERSON_NAME]"
drag, startPoint x: 658, startPoint y: 423, endPoint x: 747, endPoint y: 424, distance: 89.2
click at [747, 424] on div "Sexo Feminino, 8 anos - [PHONE_NUMBER]" at bounding box center [749, 429] width 503 height 18
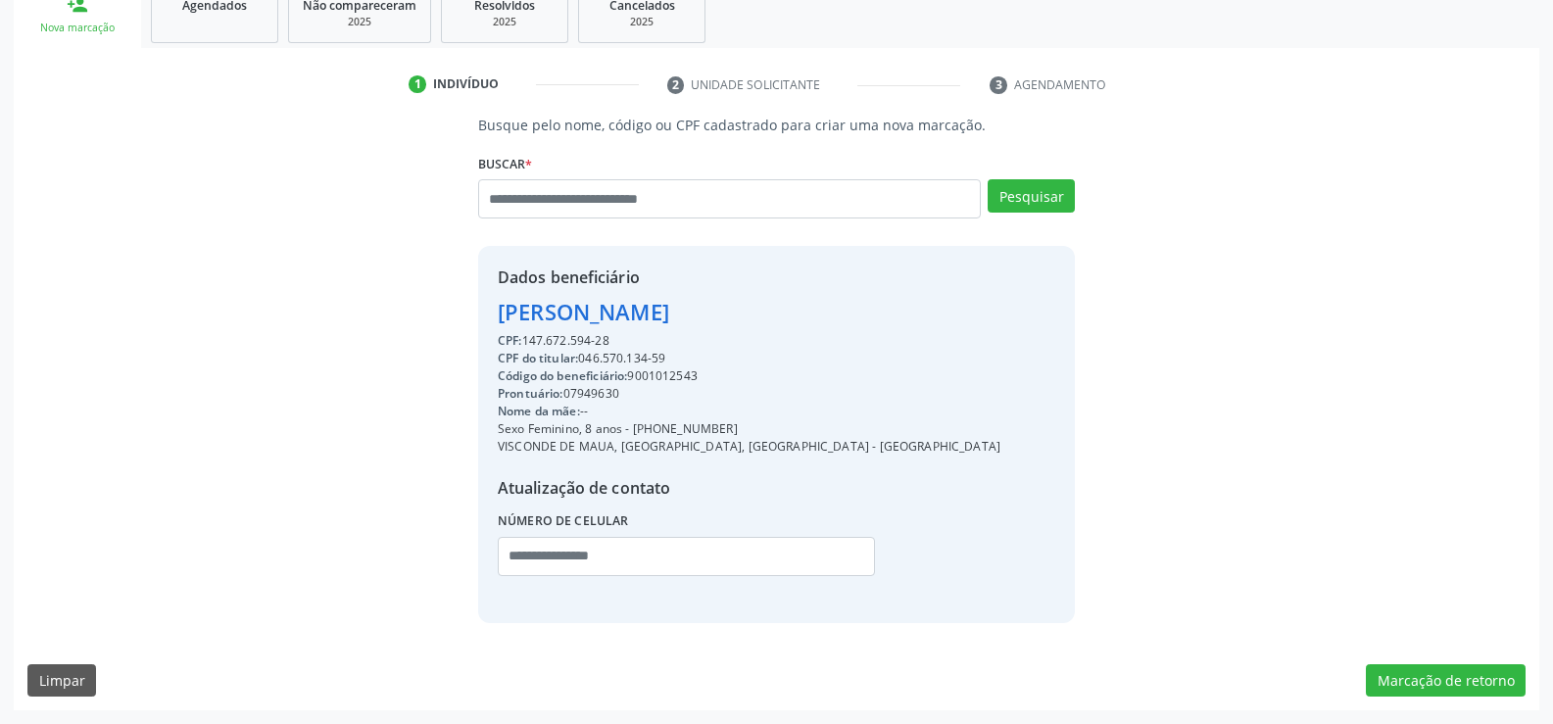
copy div "98876-5364"
click at [530, 203] on input "text" at bounding box center [729, 198] width 503 height 39
type input "**********"
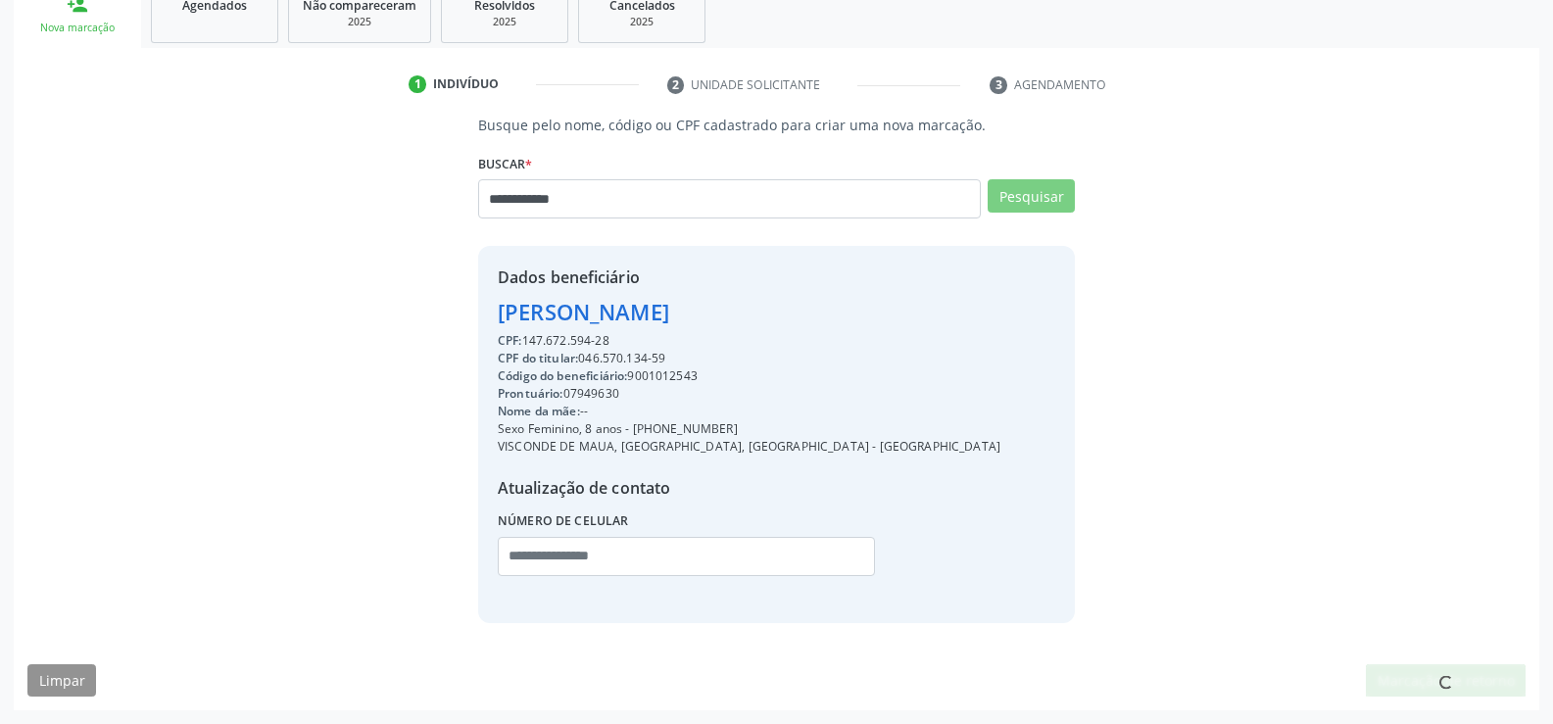
scroll to position [305, 0]
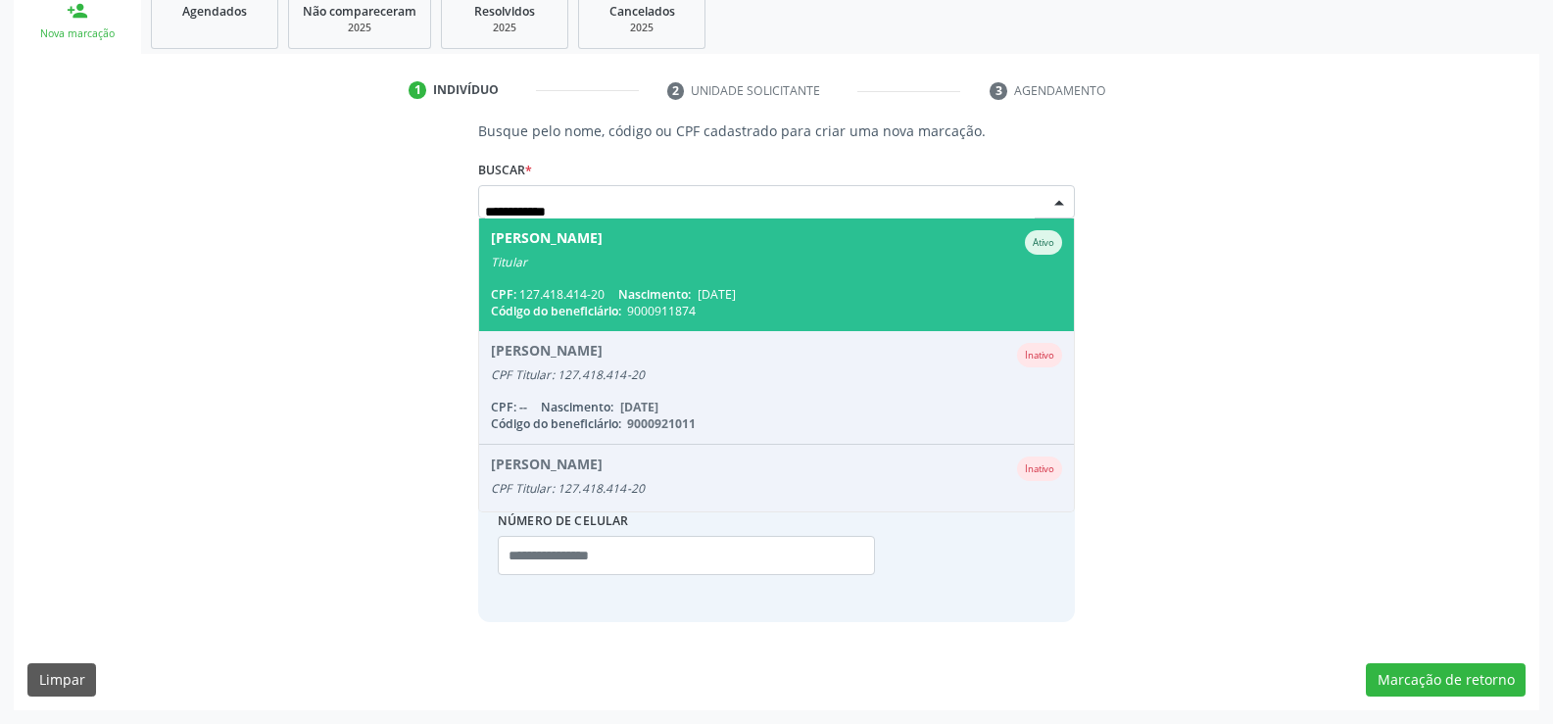
click at [595, 265] on div "Titular" at bounding box center [776, 263] width 571 height 16
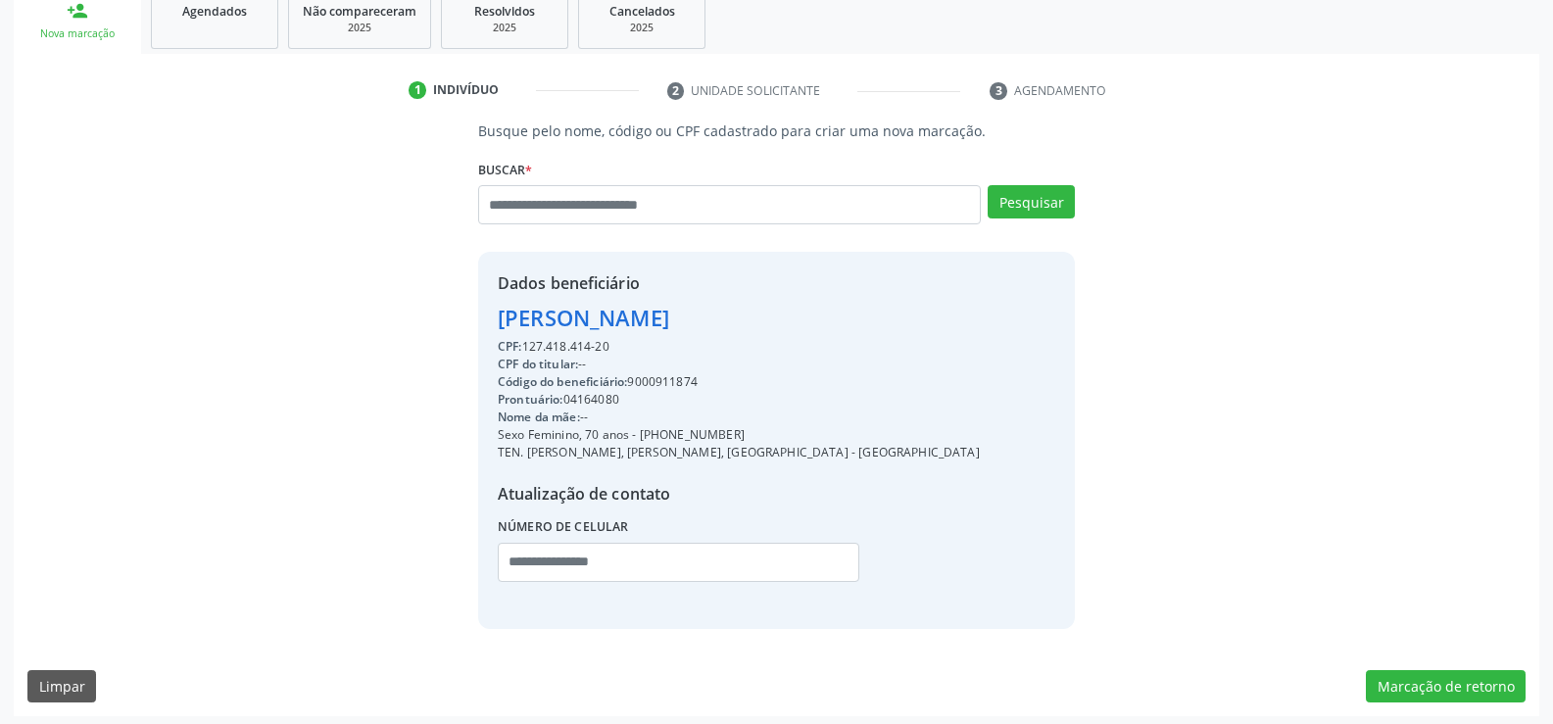
drag, startPoint x: 518, startPoint y: 328, endPoint x: 692, endPoint y: 350, distance: 174.8
click at [692, 350] on div "Dados beneficiário [PERSON_NAME] CPF: 127.418.414-20 CPF do titular: -- Código …" at bounding box center [739, 439] width 482 height 337
copy div "[PERSON_NAME] CPF: 127.418.414-20"
